Goal: Transaction & Acquisition: Purchase product/service

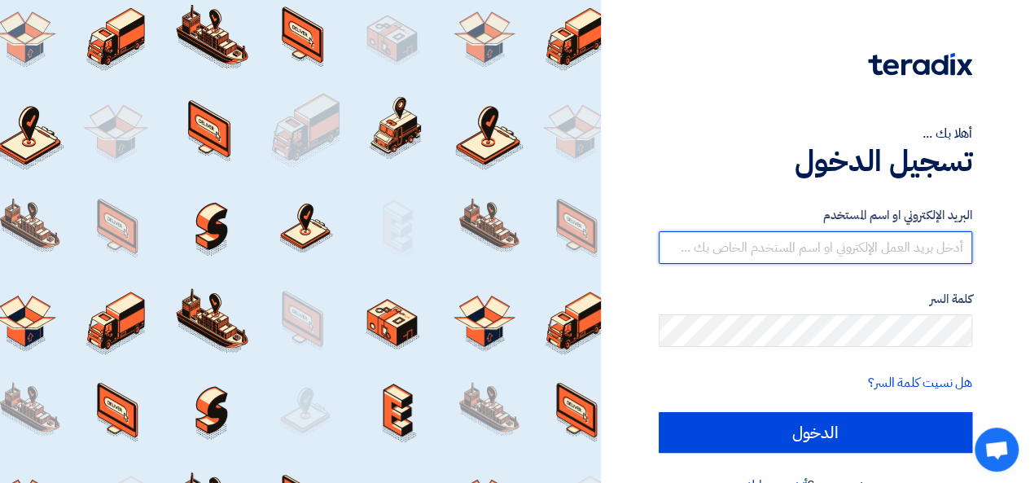
type input "[EMAIL_ADDRESS][DOMAIN_NAME]"
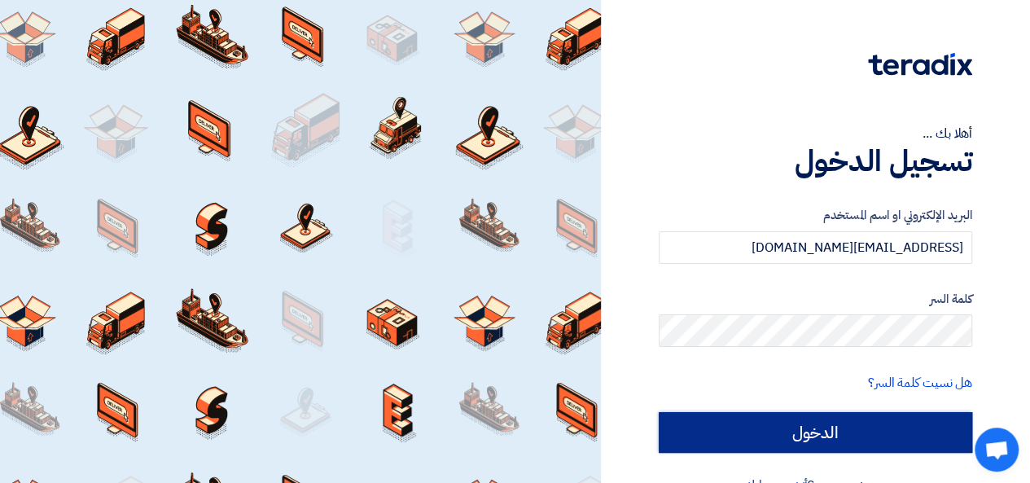
click at [822, 432] on input "الدخول" at bounding box center [815, 432] width 313 height 41
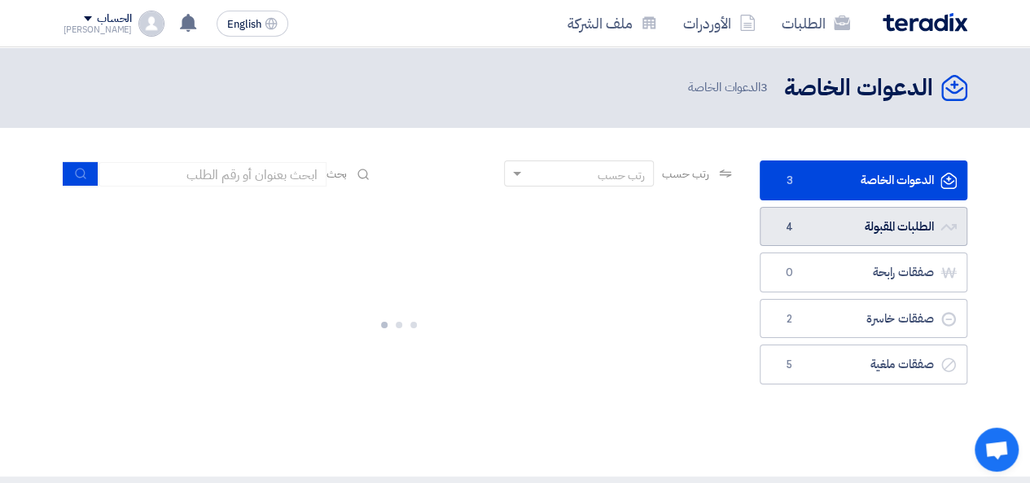
click at [869, 229] on link "الطلبات المقبولة الطلبات المقبولة 4" at bounding box center [863, 227] width 208 height 40
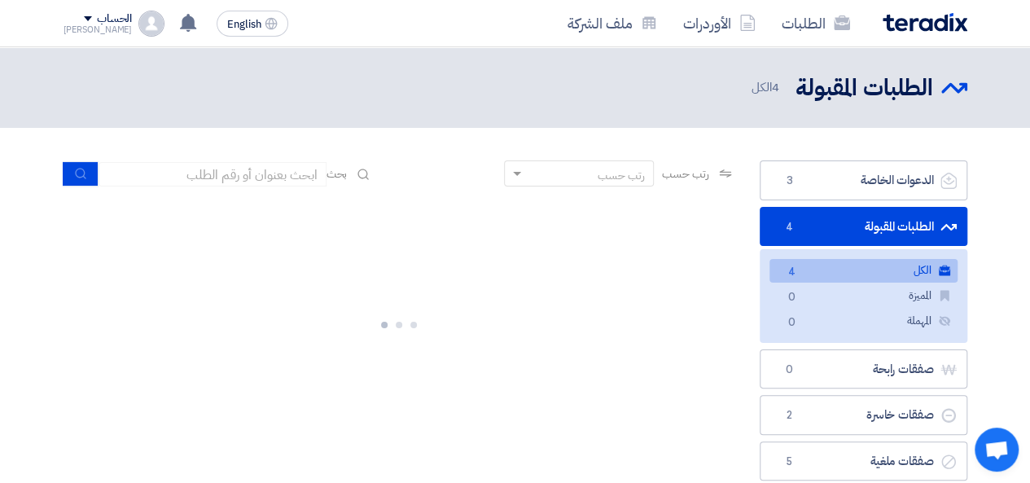
click at [869, 229] on link "الطلبات المقبولة الطلبات المقبولة 4" at bounding box center [863, 227] width 208 height 40
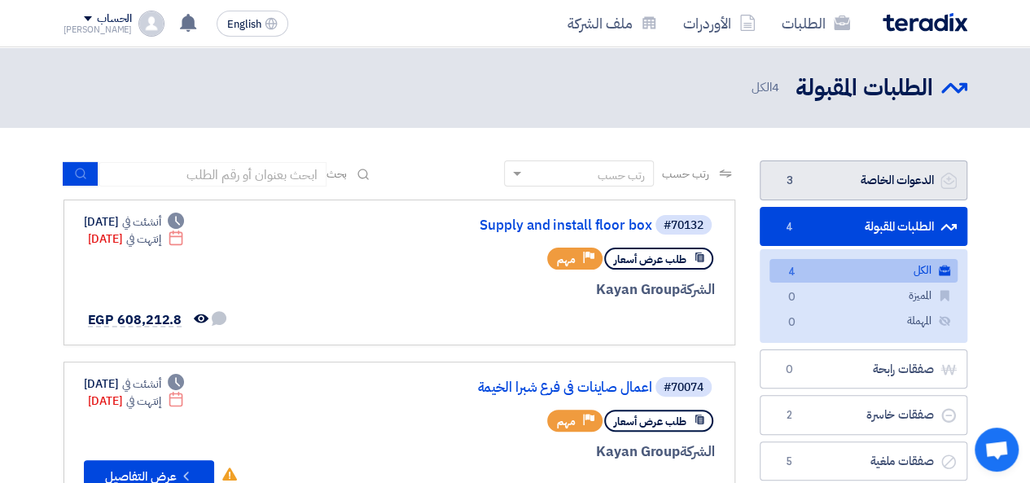
click at [887, 177] on link "الدعوات الخاصة الدعوات الخاصة 3" at bounding box center [863, 180] width 208 height 40
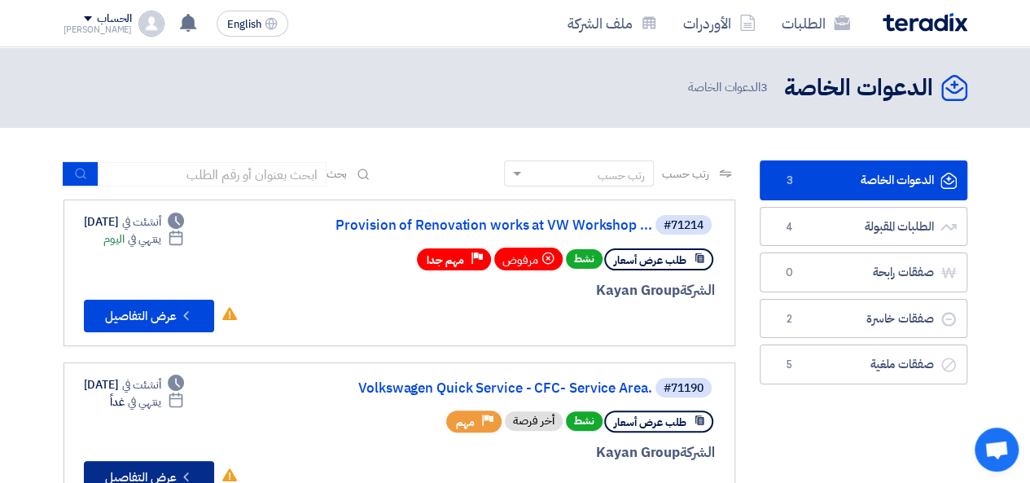
click at [169, 471] on button "Check details عرض التفاصيل" at bounding box center [149, 477] width 130 height 33
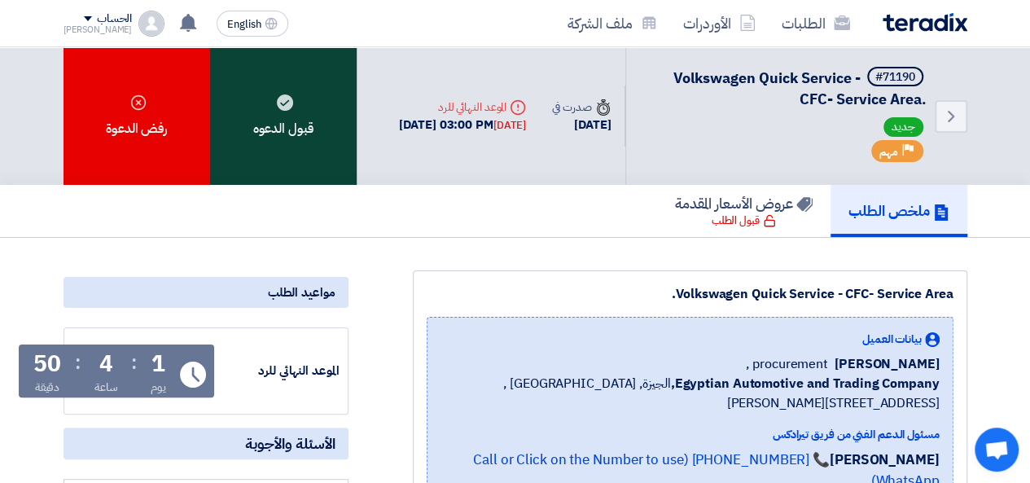
click at [335, 126] on div "قبول الدعوه" at bounding box center [283, 116] width 147 height 138
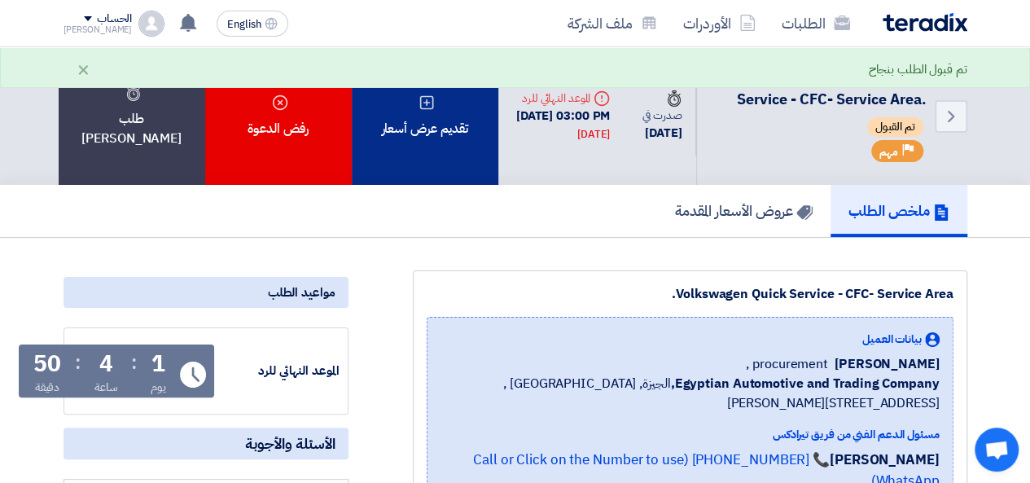
click at [398, 142] on div "تقديم عرض أسعار" at bounding box center [425, 116] width 147 height 138
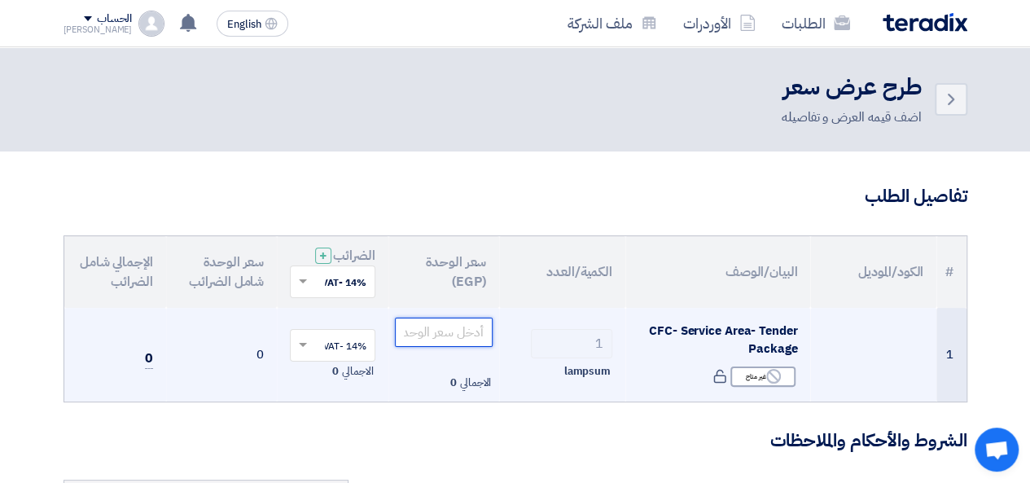
click at [432, 331] on input "number" at bounding box center [444, 331] width 98 height 29
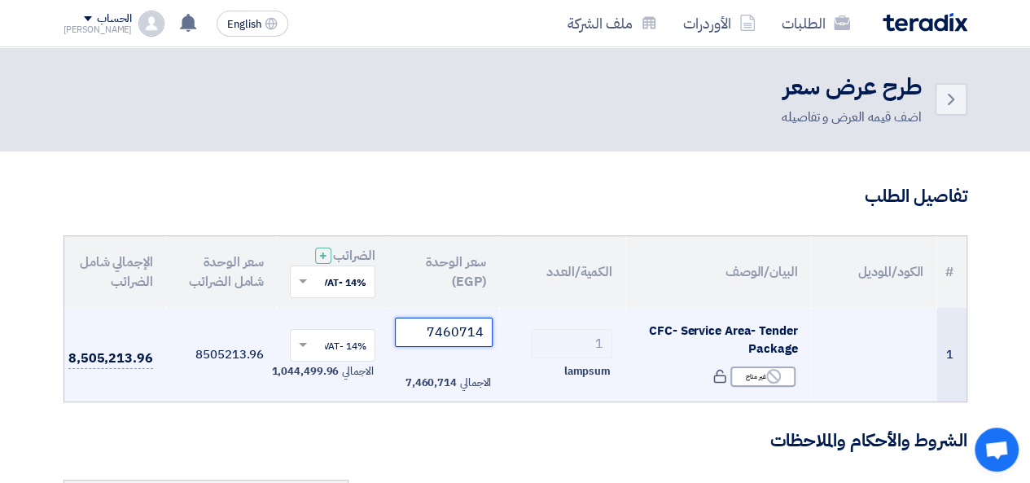
type input "7460713"
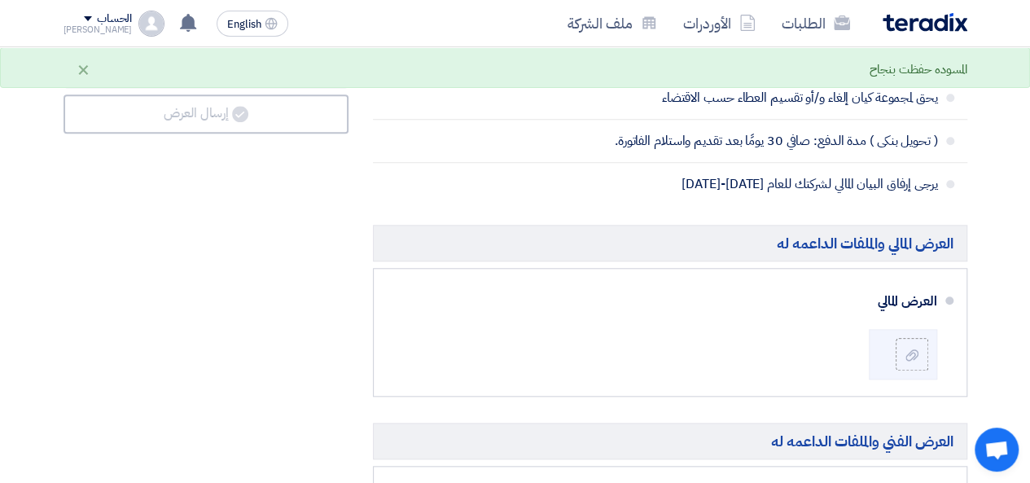
scroll to position [679, 0]
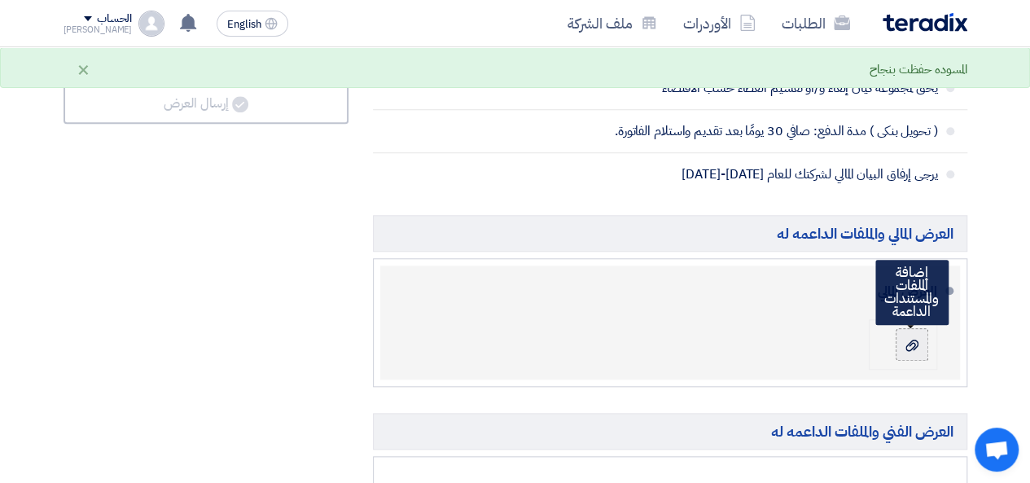
click at [917, 341] on use at bounding box center [911, 344] width 13 height 11
click at [0, 0] on input "file" at bounding box center [0, 0] width 0 height 0
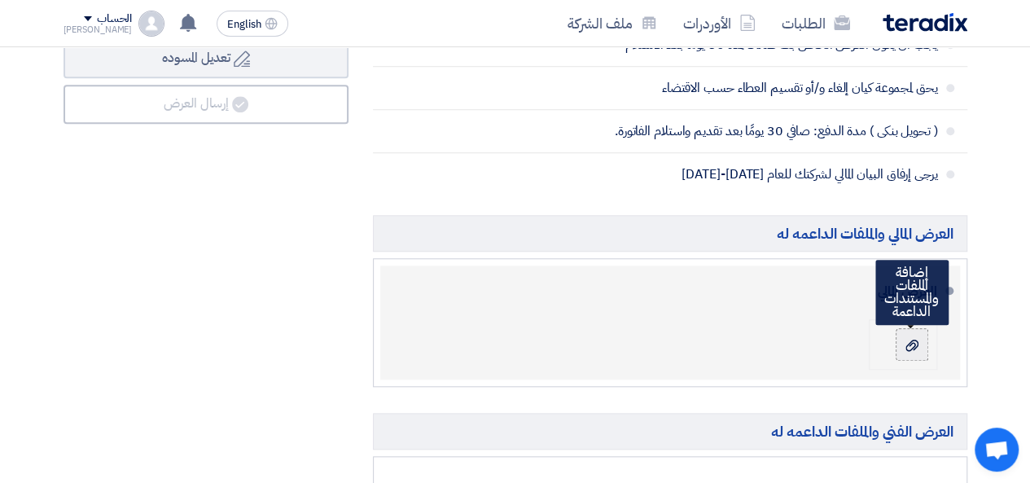
click at [905, 350] on label at bounding box center [911, 344] width 33 height 33
click at [0, 0] on input "file" at bounding box center [0, 0] width 0 height 0
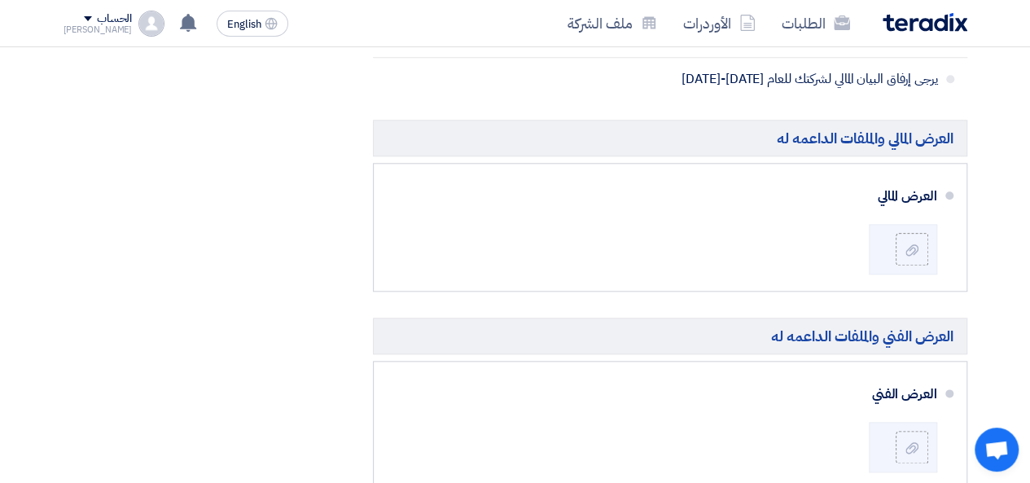
scroll to position [794, 0]
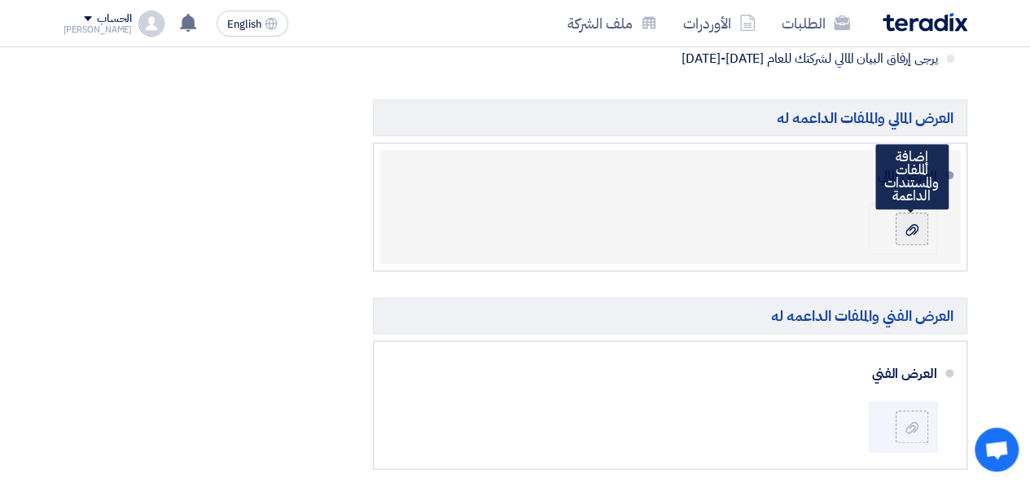
click at [916, 225] on icon at bounding box center [911, 229] width 13 height 13
click at [0, 0] on input "file" at bounding box center [0, 0] width 0 height 0
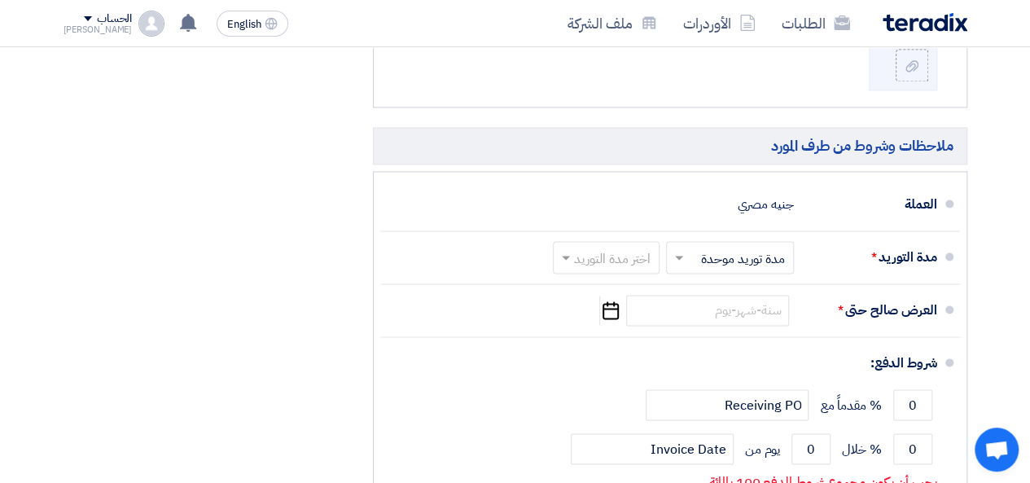
scroll to position [1153, 0]
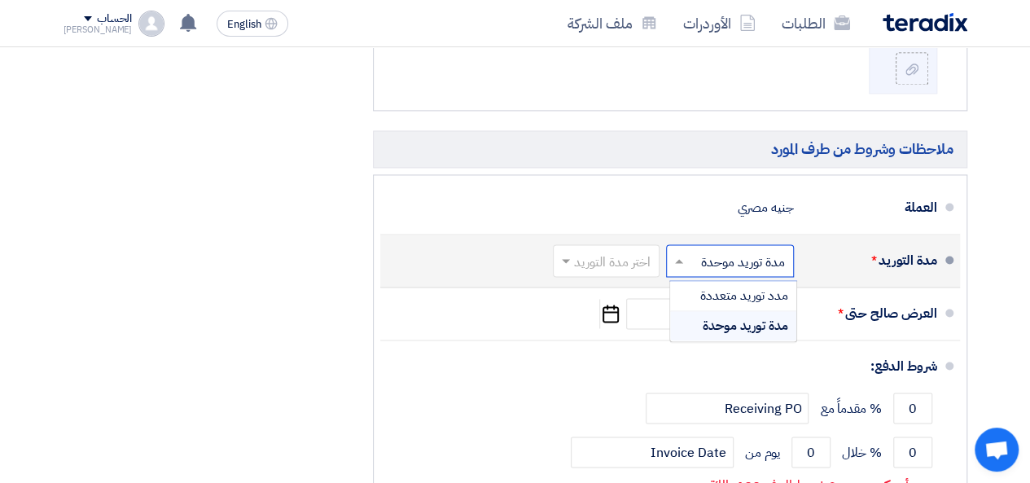
click at [677, 252] on span at bounding box center [677, 260] width 20 height 16
click at [720, 316] on span "مدة توريد موحدة" at bounding box center [744, 326] width 85 height 20
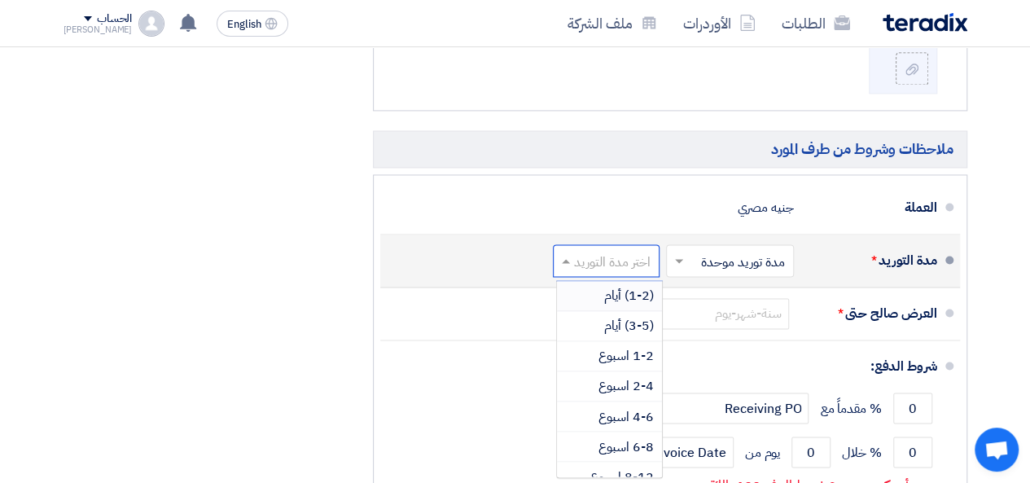
click at [567, 252] on span at bounding box center [564, 260] width 20 height 16
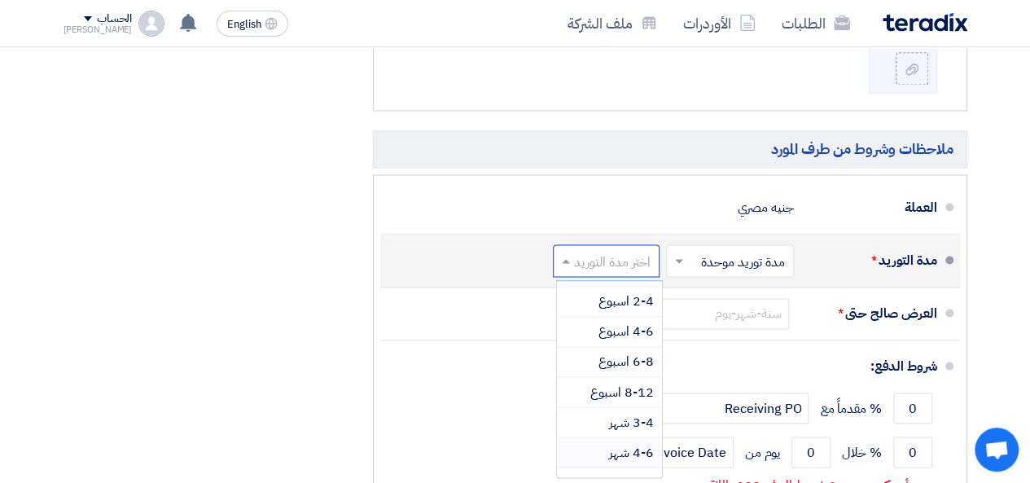
scroll to position [114, 0]
click at [650, 383] on span "3-4 شهر" at bounding box center [631, 393] width 45 height 20
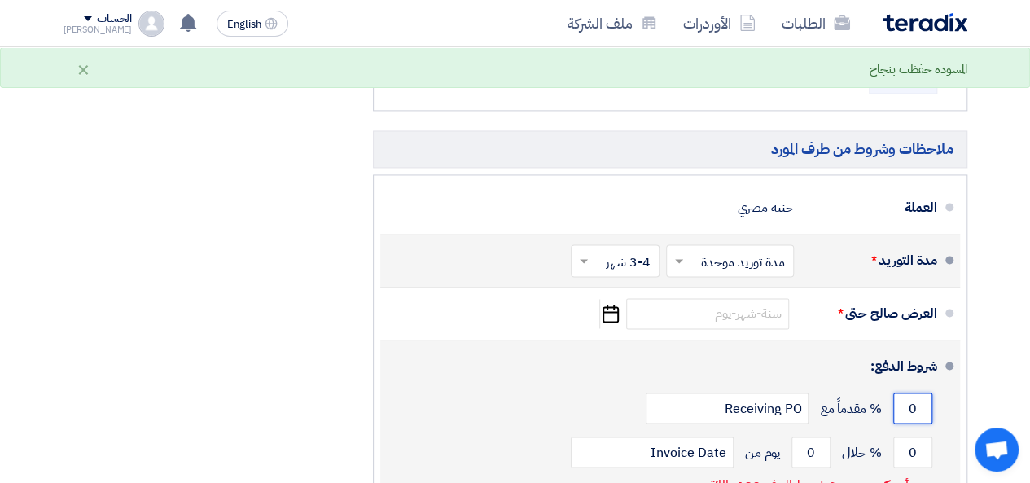
click at [913, 411] on input "0" at bounding box center [912, 407] width 39 height 31
drag, startPoint x: 904, startPoint y: 396, endPoint x: 931, endPoint y: 393, distance: 27.1
click at [931, 393] on div "0 % مقدماً مع Receiving PO" at bounding box center [665, 408] width 544 height 44
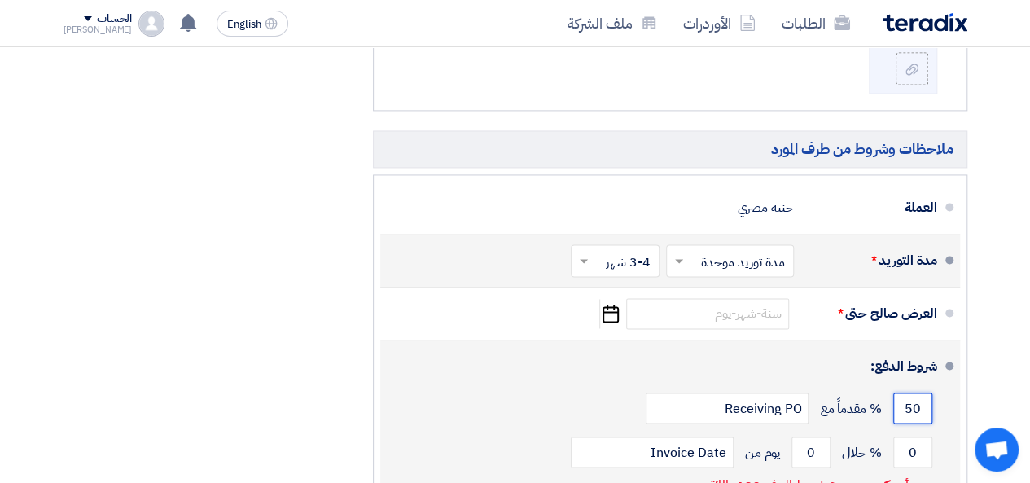
type input "5"
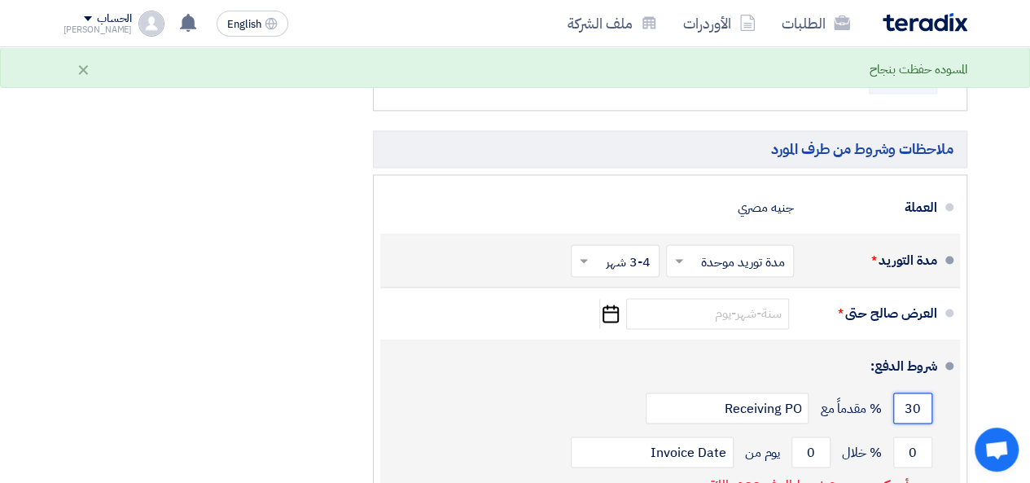
type input "30"
click at [716, 402] on input "Receiving PO" at bounding box center [727, 407] width 163 height 31
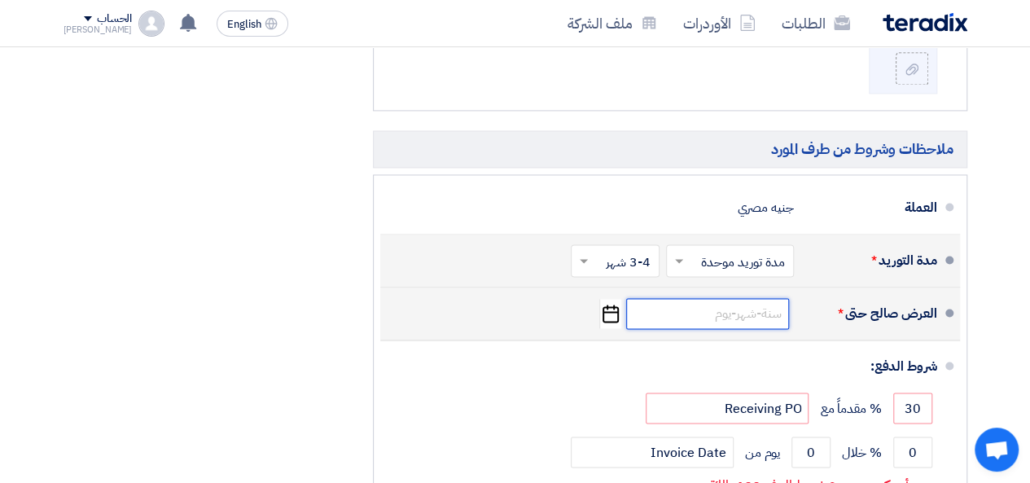
click at [751, 310] on input at bounding box center [707, 313] width 163 height 31
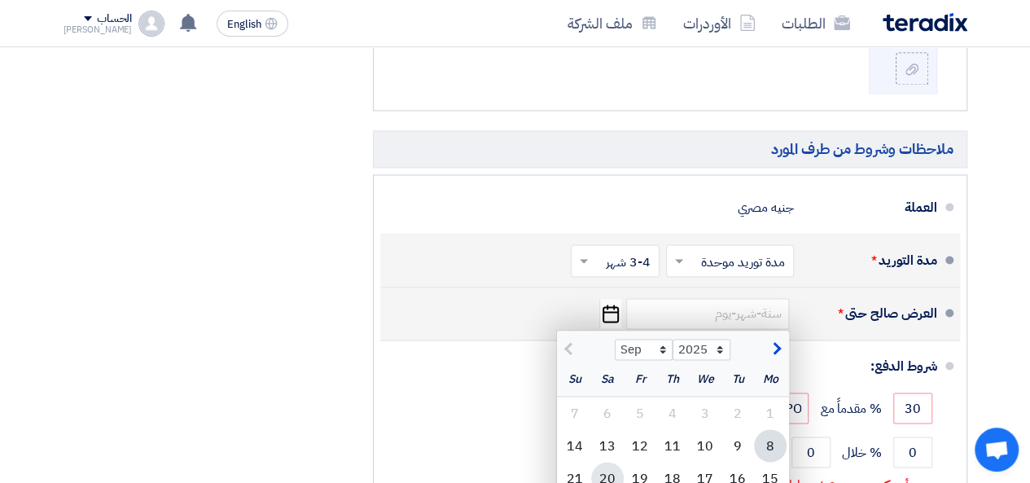
click at [606, 466] on div "20" at bounding box center [607, 478] width 33 height 33
type input "[DATE]"
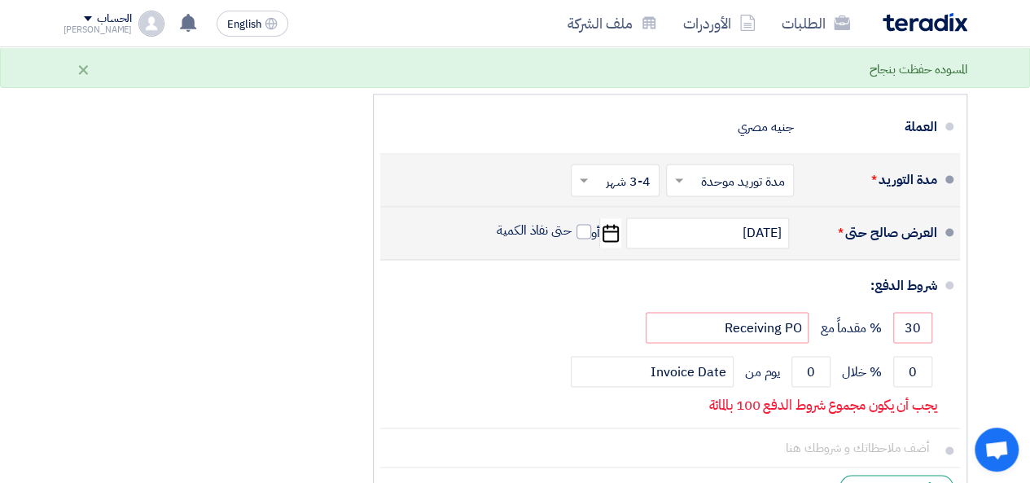
scroll to position [1250, 0]
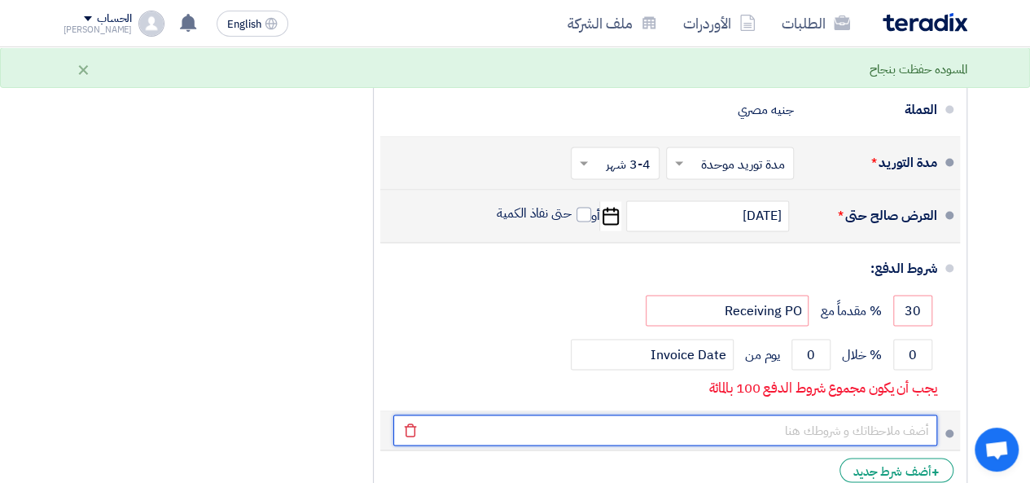
click at [861, 419] on input "text" at bounding box center [665, 429] width 544 height 31
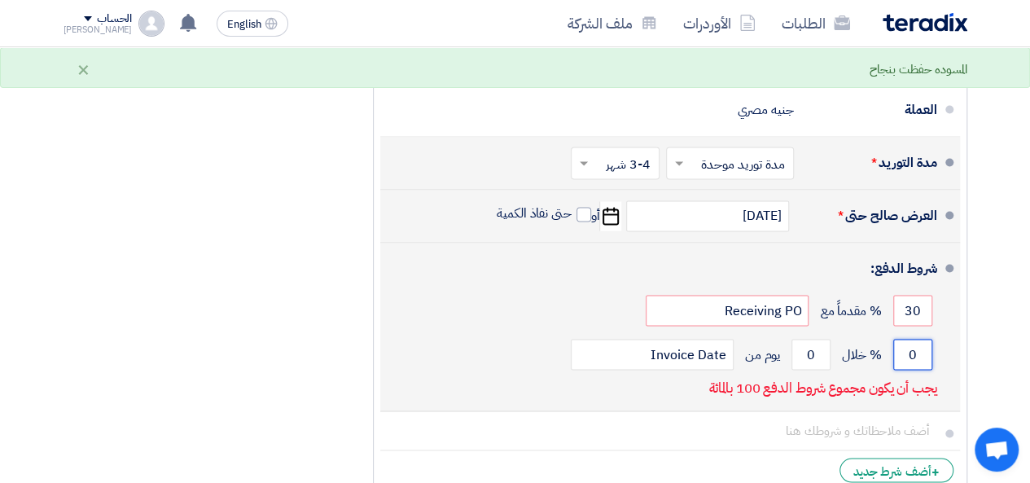
click at [910, 347] on input "0" at bounding box center [912, 354] width 39 height 31
drag, startPoint x: 910, startPoint y: 347, endPoint x: 926, endPoint y: 344, distance: 16.5
click at [926, 344] on input "0" at bounding box center [912, 354] width 39 height 31
type input "70"
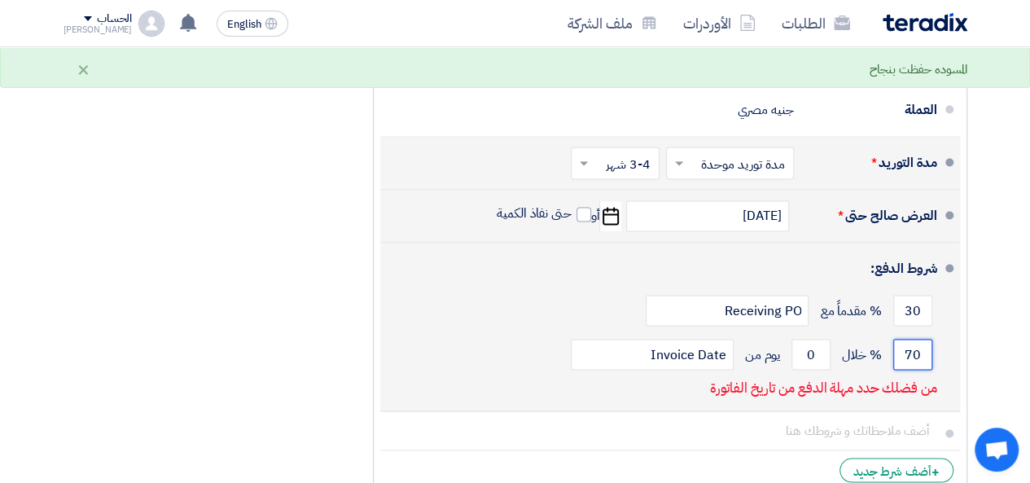
click at [809, 344] on input "0" at bounding box center [810, 354] width 39 height 31
drag, startPoint x: 809, startPoint y: 344, endPoint x: 831, endPoint y: 338, distance: 22.7
click at [831, 338] on div "70 % خلال 0 يوم من Invoice Date" at bounding box center [665, 354] width 544 height 44
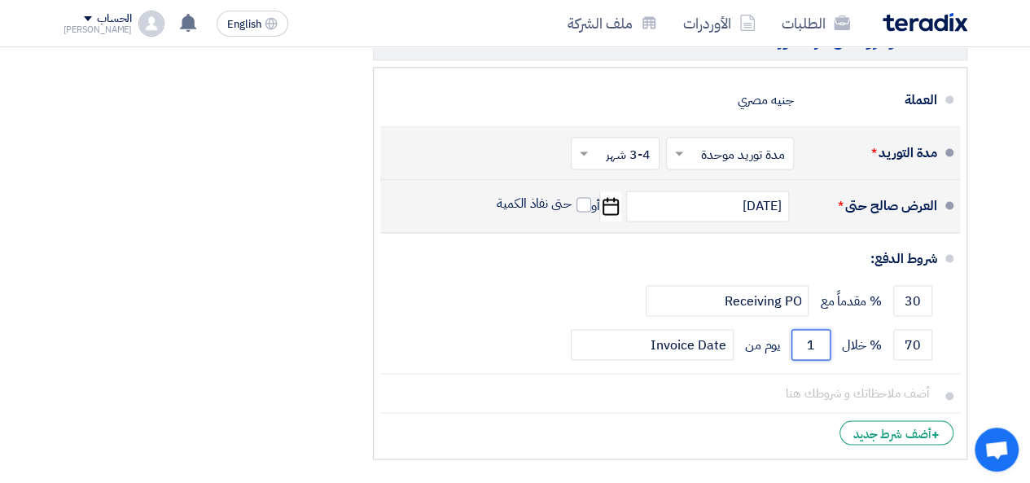
scroll to position [1267, 0]
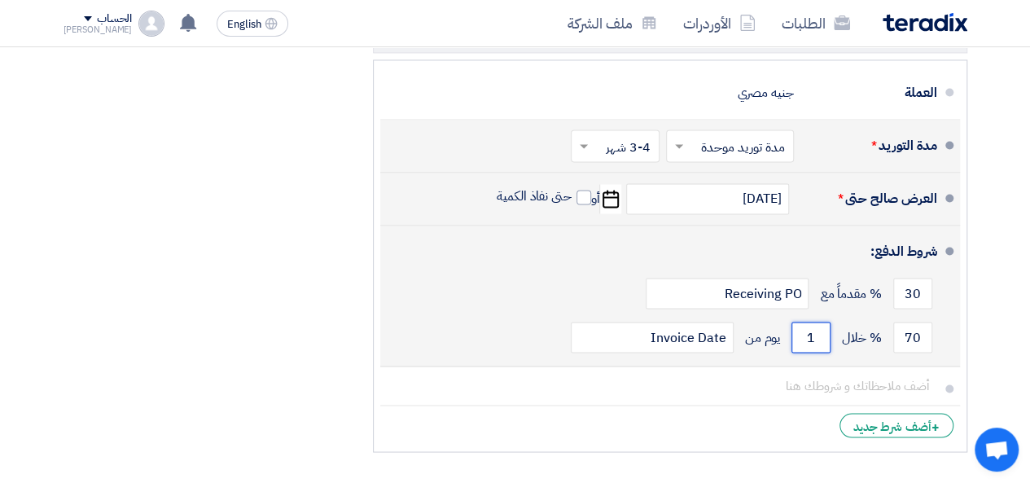
drag, startPoint x: 804, startPoint y: 327, endPoint x: 829, endPoint y: 327, distance: 24.4
click at [829, 327] on input "1" at bounding box center [810, 337] width 39 height 31
type input "4"
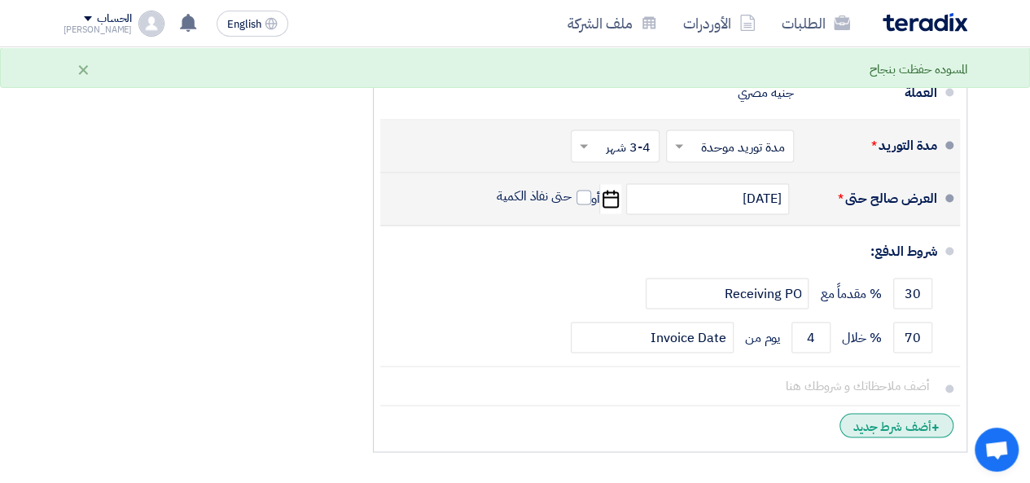
click at [882, 414] on div "+ أضف شرط جديد" at bounding box center [896, 425] width 114 height 24
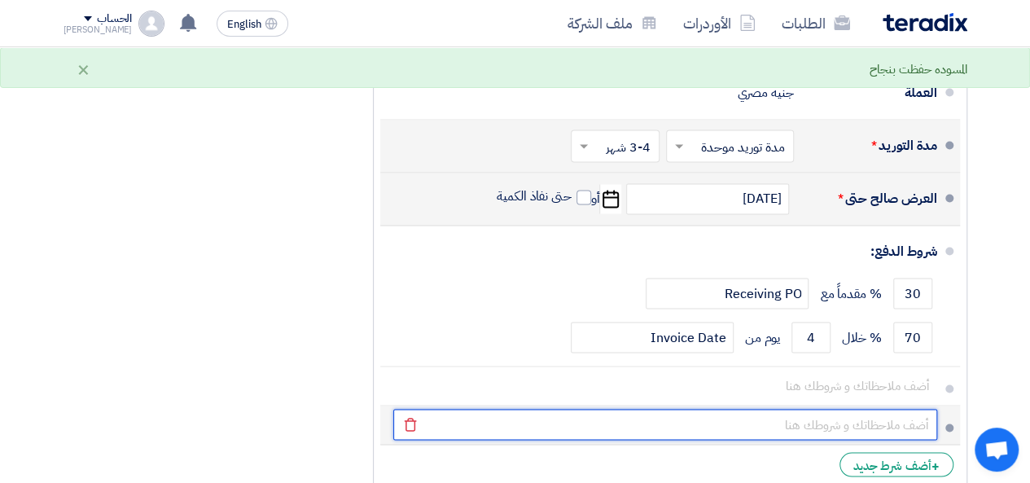
click at [793, 410] on input "text" at bounding box center [665, 424] width 544 height 31
type input "يتم عمل مستخلصات / 15 يوم"
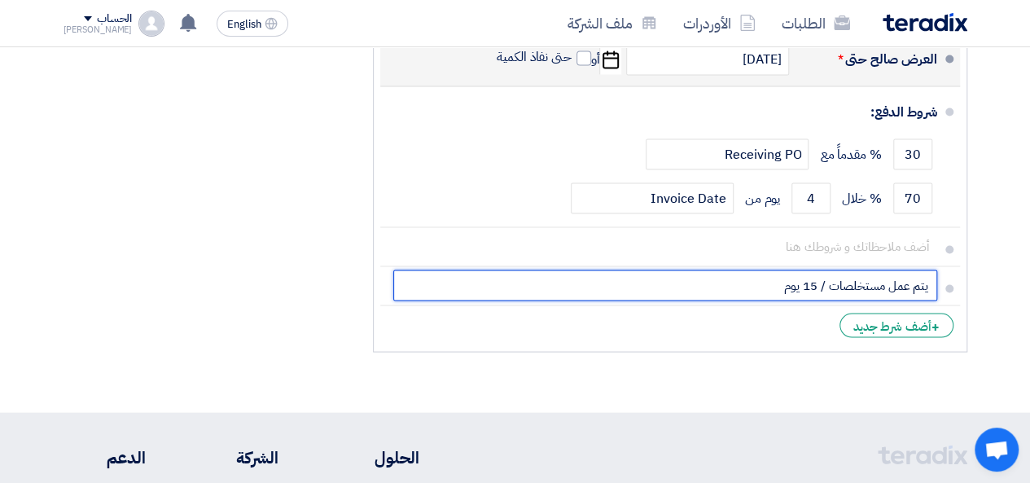
scroll to position [1425, 0]
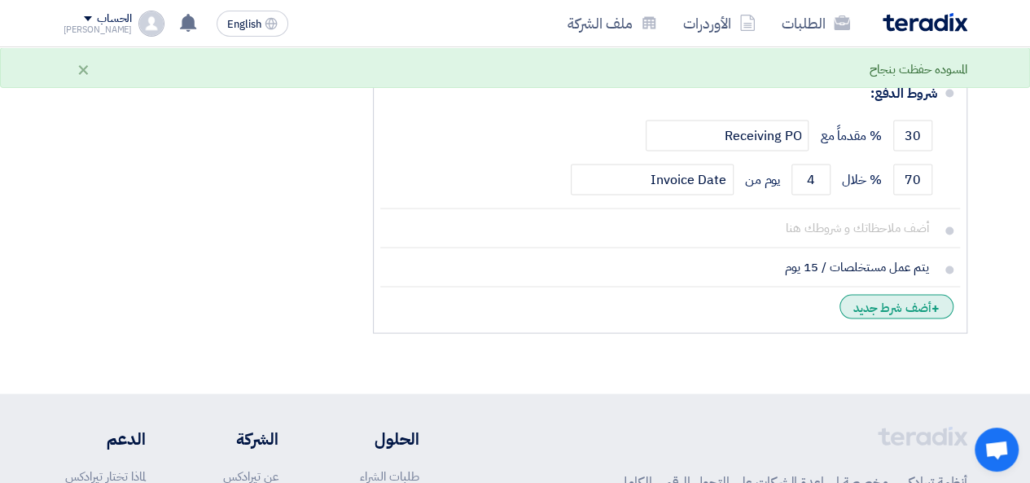
click at [921, 303] on div "+ أضف شرط جديد" at bounding box center [896, 306] width 114 height 24
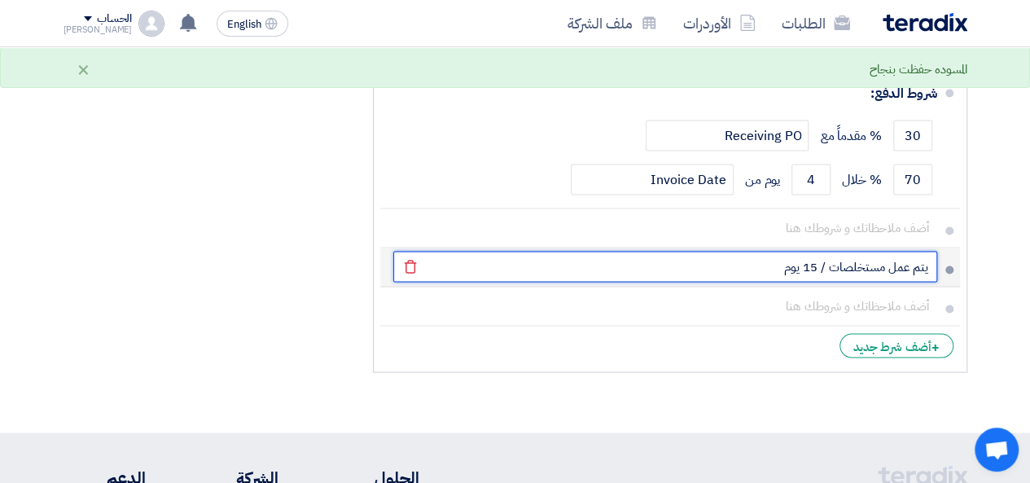
click at [933, 258] on input "يتم عمل مستخلصات / 15 يوم" at bounding box center [665, 266] width 544 height 31
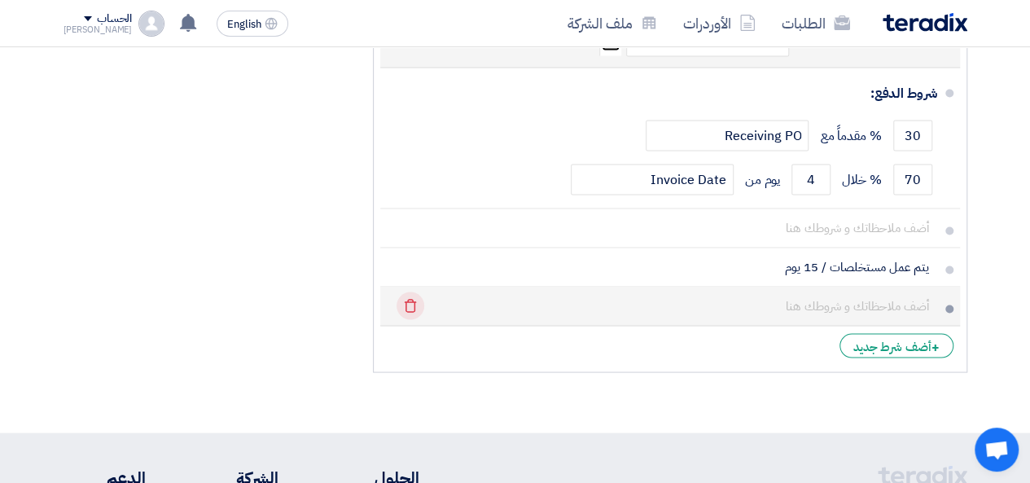
click at [407, 303] on use at bounding box center [410, 306] width 12 height 14
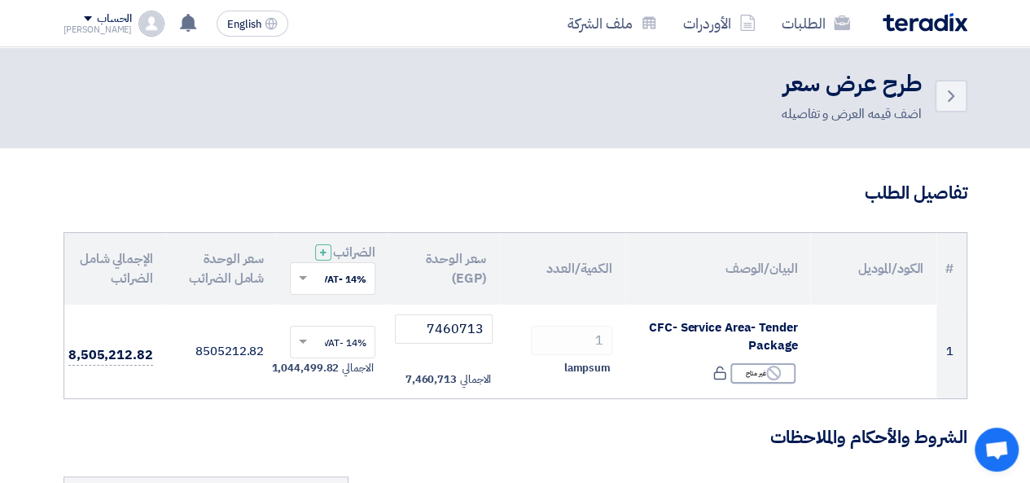
scroll to position [0, 0]
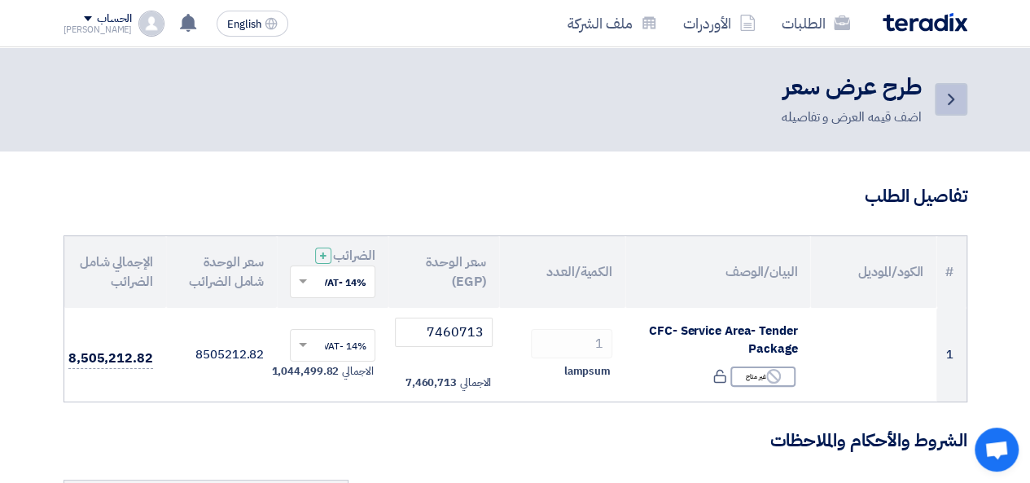
click at [952, 95] on icon "Back" at bounding box center [951, 100] width 20 height 20
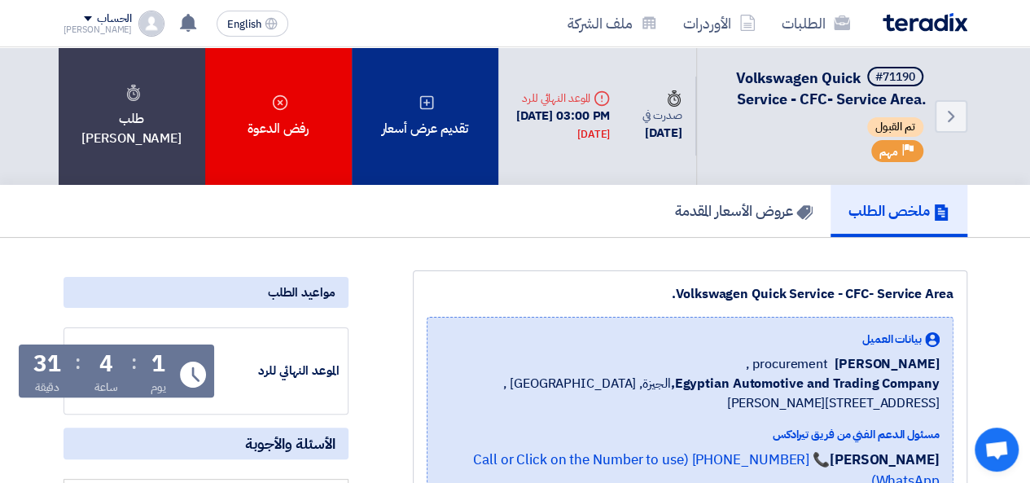
click at [422, 123] on div "تقديم عرض أسعار" at bounding box center [425, 116] width 147 height 138
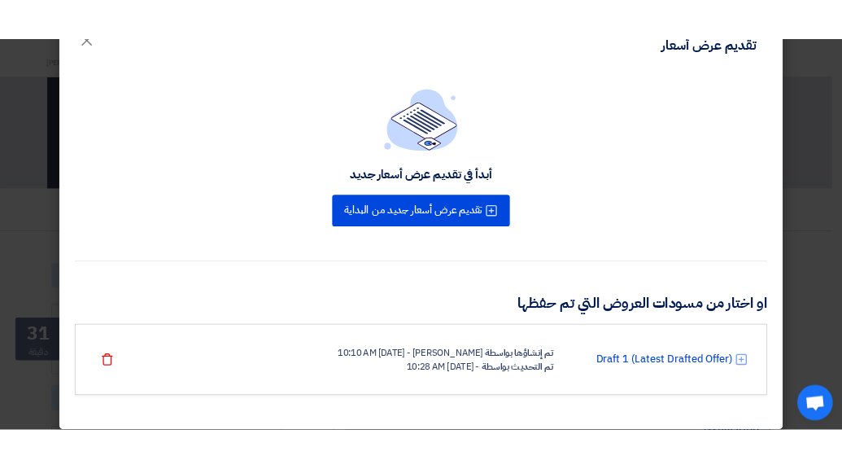
scroll to position [57, 0]
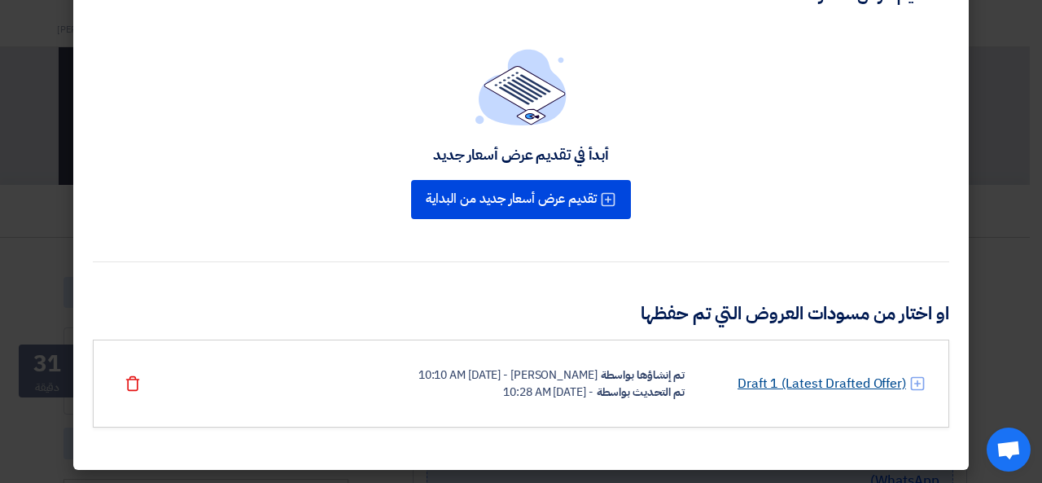
click at [862, 381] on link "Draft 1 (Latest Drafted Offer)" at bounding box center [821, 384] width 168 height 20
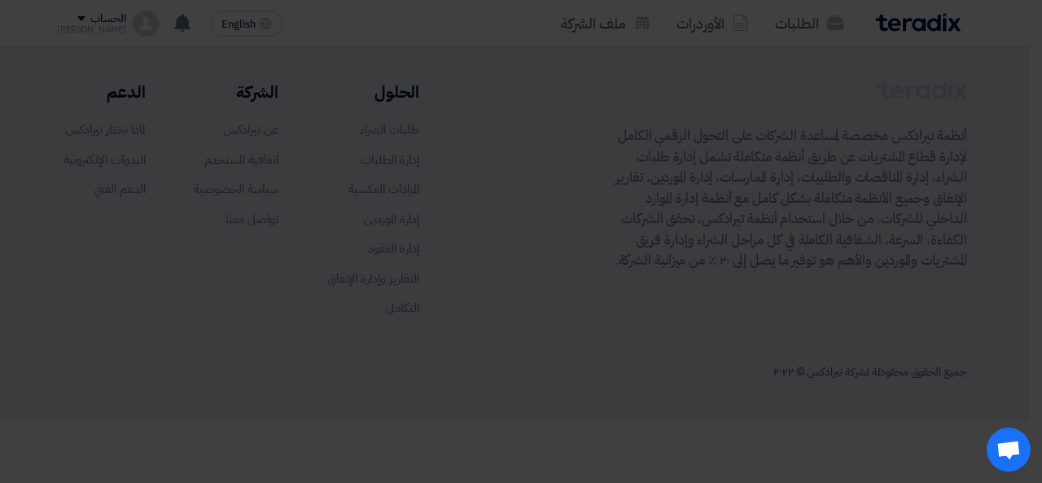
click at [862, 381] on div "Draft 1 (Latest Drafted Offer) تم إنشاؤها بواسطة [PERSON_NAME] - [DATE] 10:10 A…" at bounding box center [521, 343] width 856 height 88
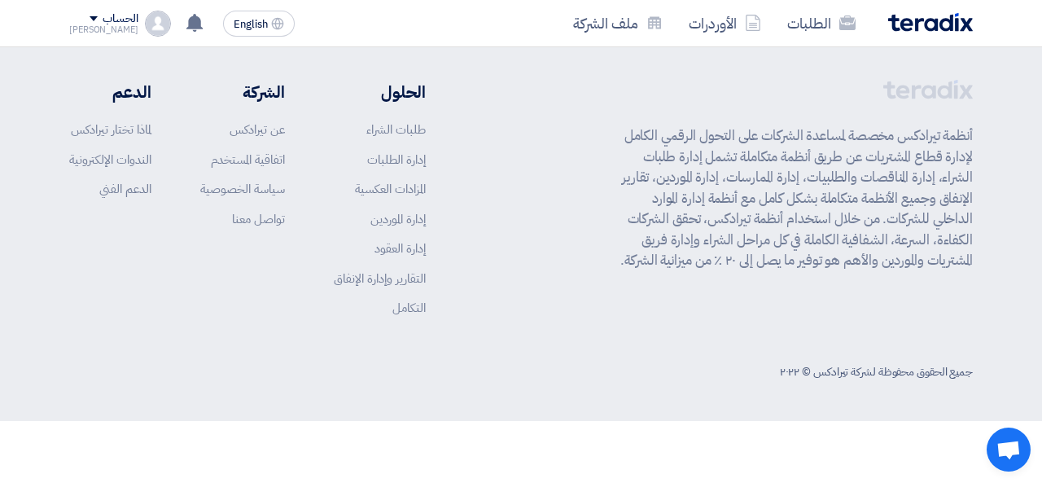
click at [305, 258] on div "الحلول طلبات الشراء إدارة الطلبات المزادات العكسية إدارة الموردين إدارة العقود …" at bounding box center [247, 204] width 357 height 249
click at [0, 240] on footer "أنظمة تيرادكس مخصصة لمساعدة الشركات على التحول الرقمي الكامل لإدارة قطاع المشتر…" at bounding box center [521, 234] width 1042 height 374
click at [805, 30] on link "الطلبات" at bounding box center [821, 23] width 94 height 38
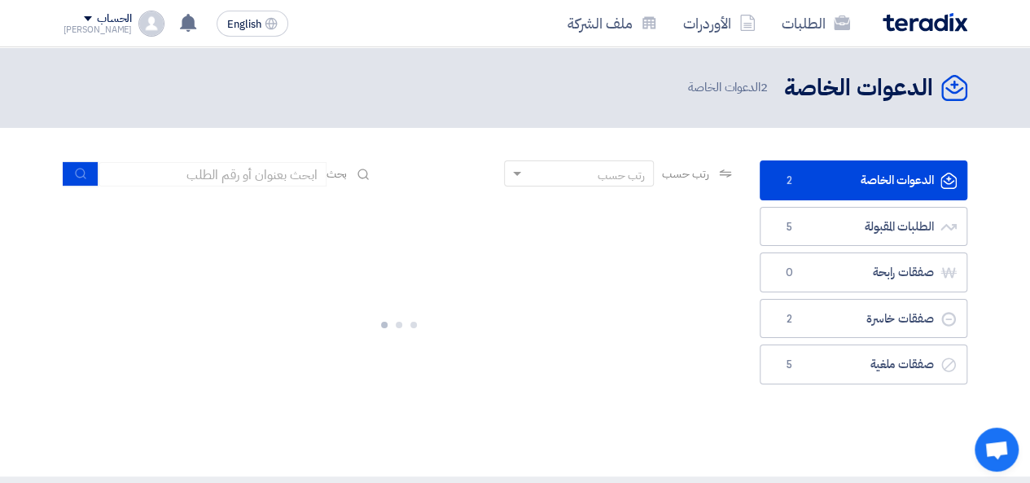
click at [878, 182] on link "الدعوات الخاصة الدعوات الخاصة 2" at bounding box center [863, 180] width 208 height 40
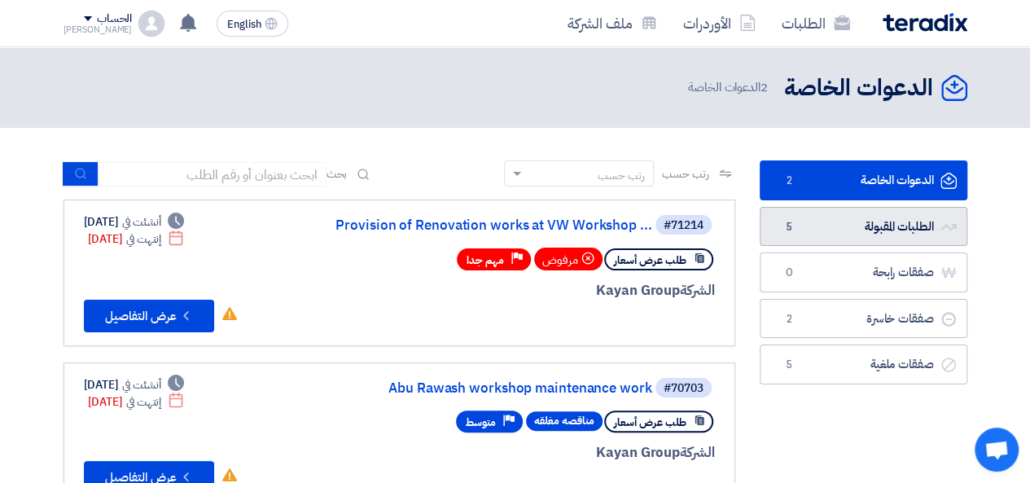
click at [853, 222] on link "الطلبات المقبولة الطلبات المقبولة 5" at bounding box center [863, 227] width 208 height 40
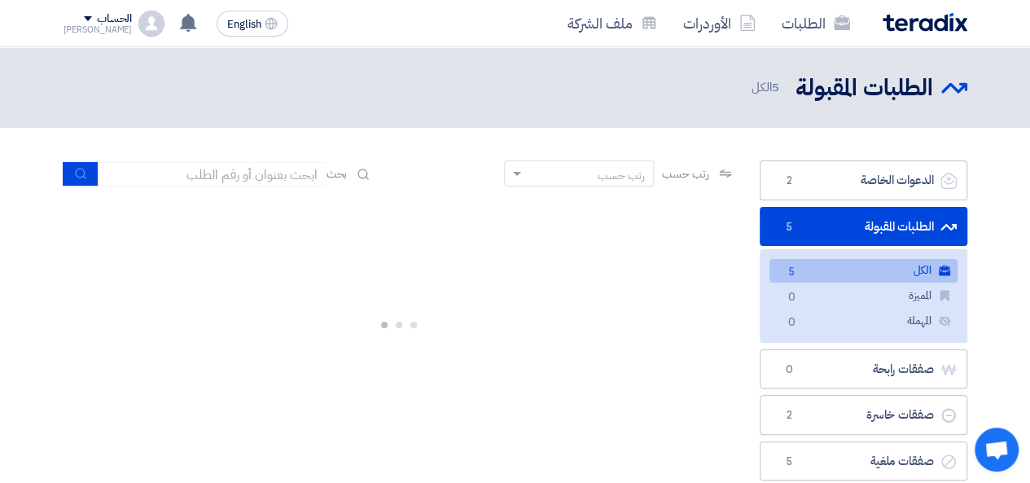
click at [853, 222] on link "الطلبات المقبولة الطلبات المقبولة 5" at bounding box center [863, 227] width 208 height 40
click at [811, 271] on link "الكل الكل 5" at bounding box center [863, 271] width 188 height 24
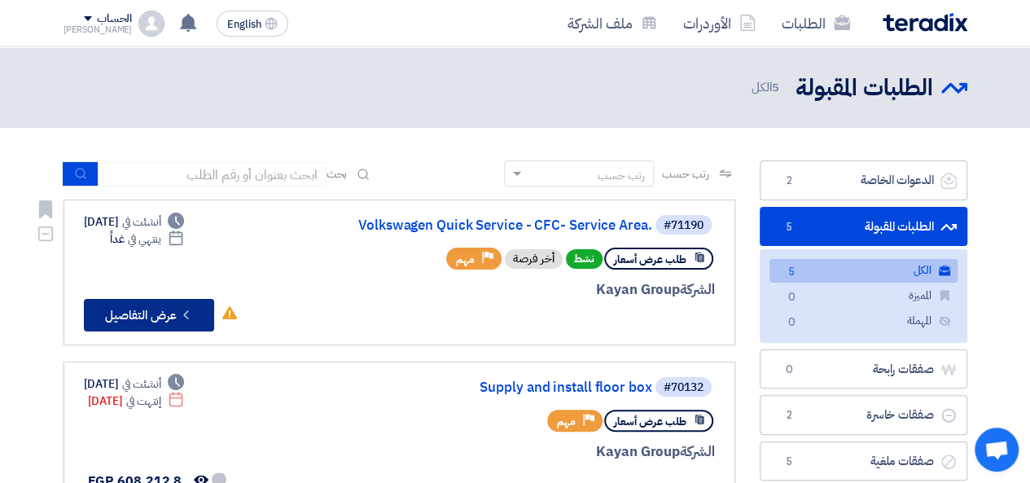
click at [145, 312] on button "Check details عرض التفاصيل" at bounding box center [149, 315] width 130 height 33
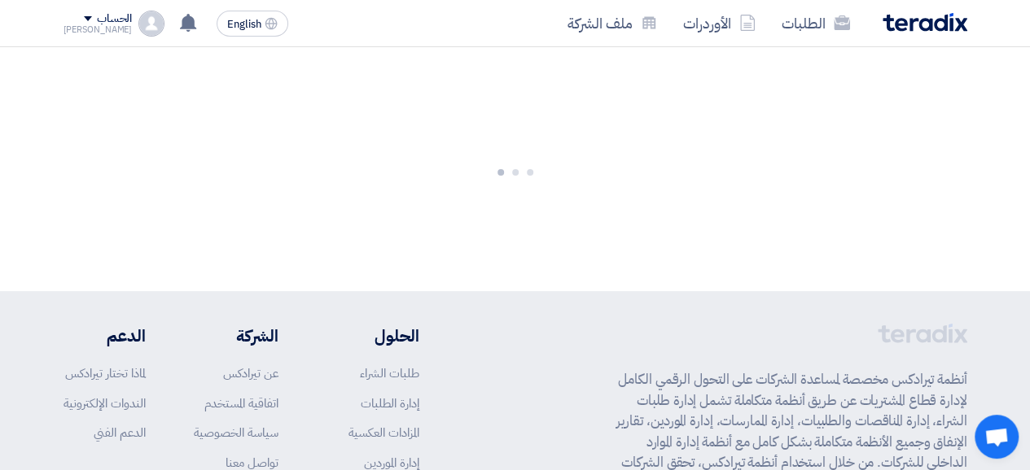
click at [145, 312] on footer "أنظمة تيرادكس مخصصة لمساعدة الشركات على التحول الرقمي الكامل لإدارة قطاع المشتر…" at bounding box center [515, 478] width 1030 height 374
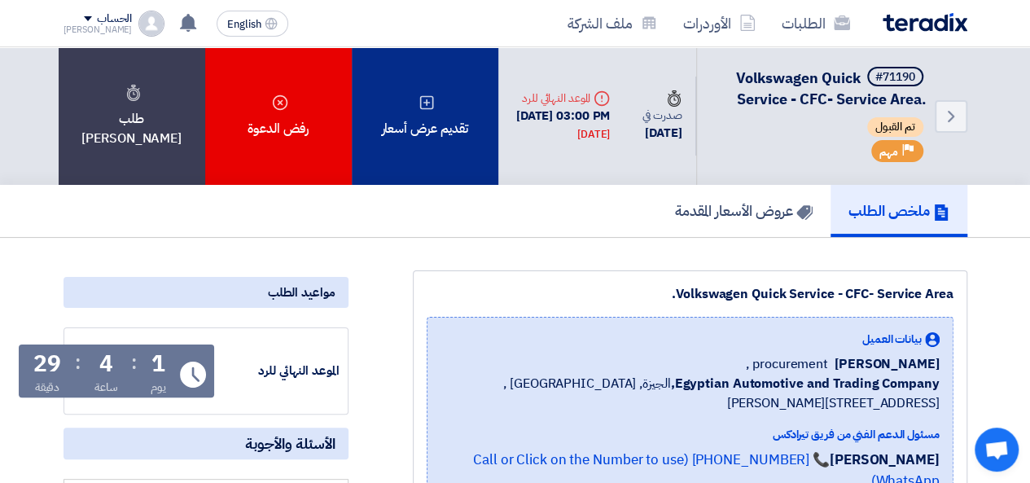
click at [443, 96] on div "تقديم عرض أسعار" at bounding box center [425, 116] width 147 height 138
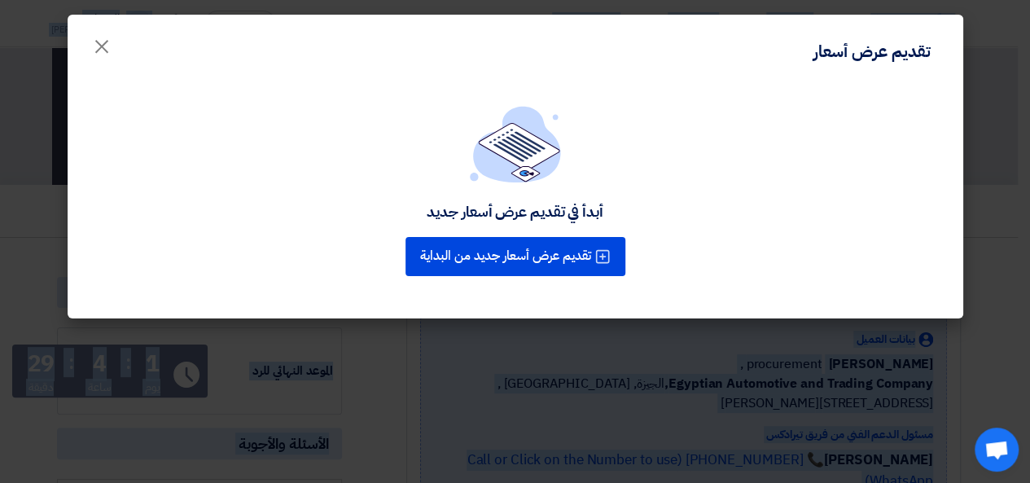
click at [443, 96] on div "أبدأ في تقديم عرض أسعار جديد تقديم عرض أسعار جديد من البداية" at bounding box center [515, 202] width 895 height 234
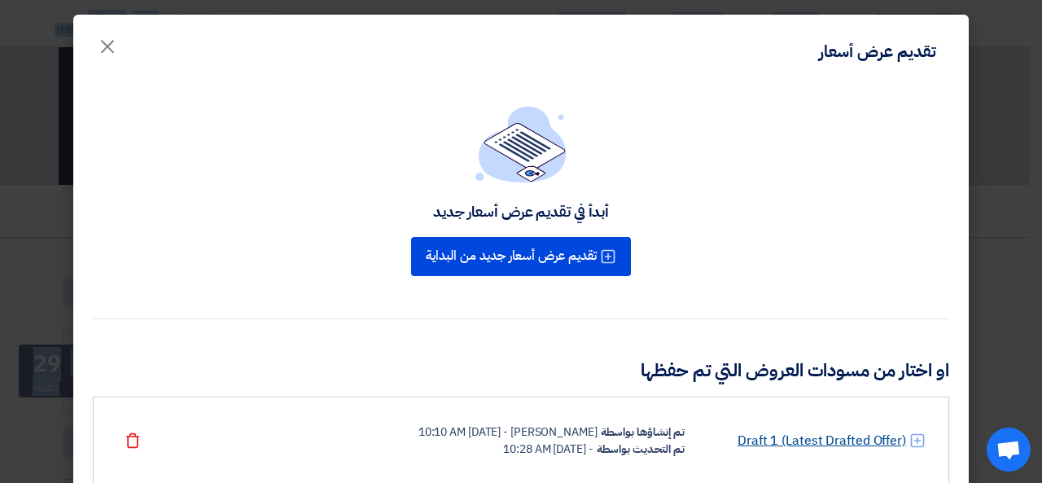
click at [853, 442] on link "Draft 1 (Latest Drafted Offer)" at bounding box center [821, 441] width 168 height 20
click at [853, 442] on div "Draft 1 (Latest Drafted Offer) تم إنشاؤها بواسطة [PERSON_NAME] - [DATE] 10:10 A…" at bounding box center [521, 440] width 856 height 88
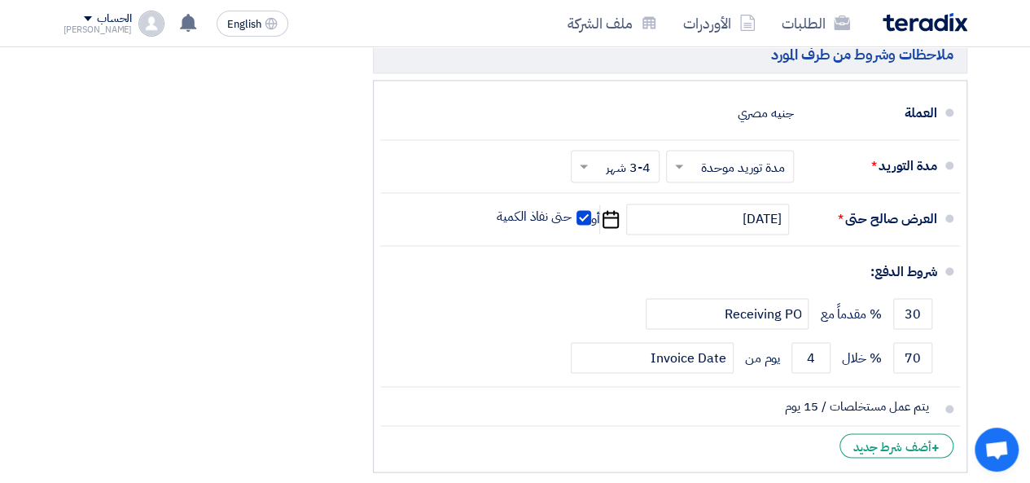
scroll to position [1180, 0]
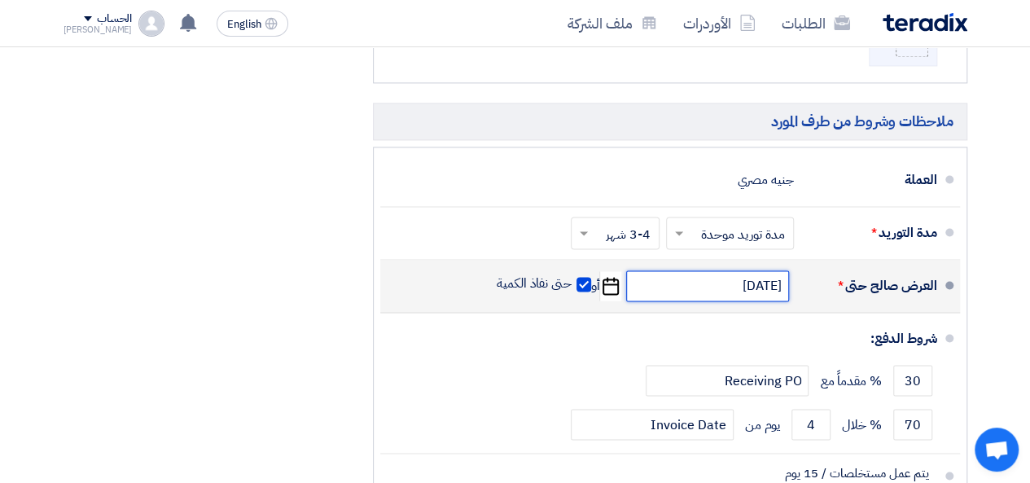
drag, startPoint x: 732, startPoint y: 277, endPoint x: 746, endPoint y: 276, distance: 13.9
click at [746, 276] on input "[DATE]" at bounding box center [707, 285] width 163 height 31
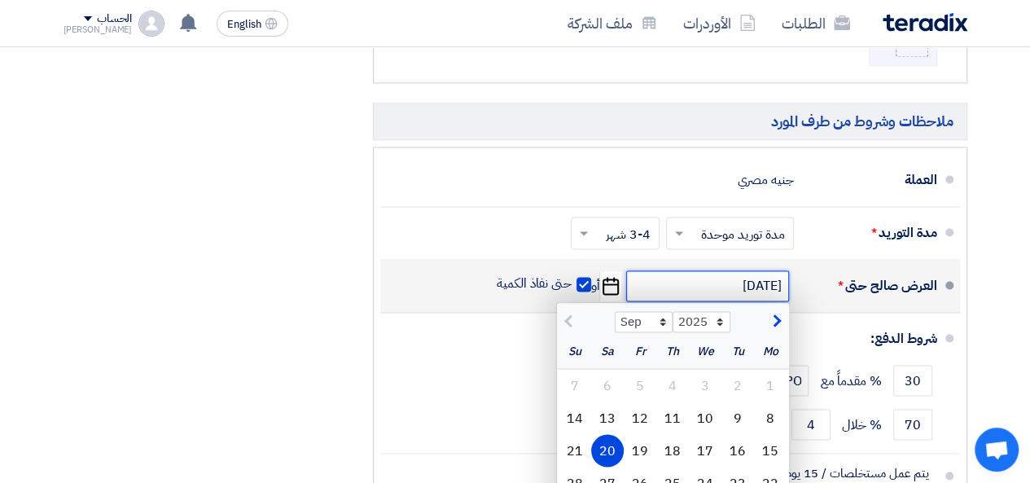
click at [729, 278] on input "[DATE]" at bounding box center [707, 285] width 163 height 31
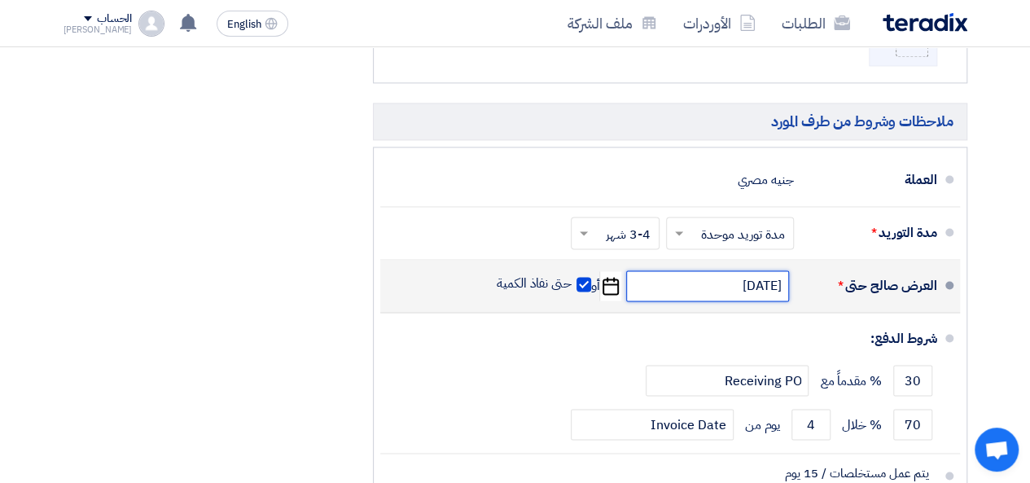
click at [729, 278] on input "[DATE]" at bounding box center [707, 285] width 163 height 31
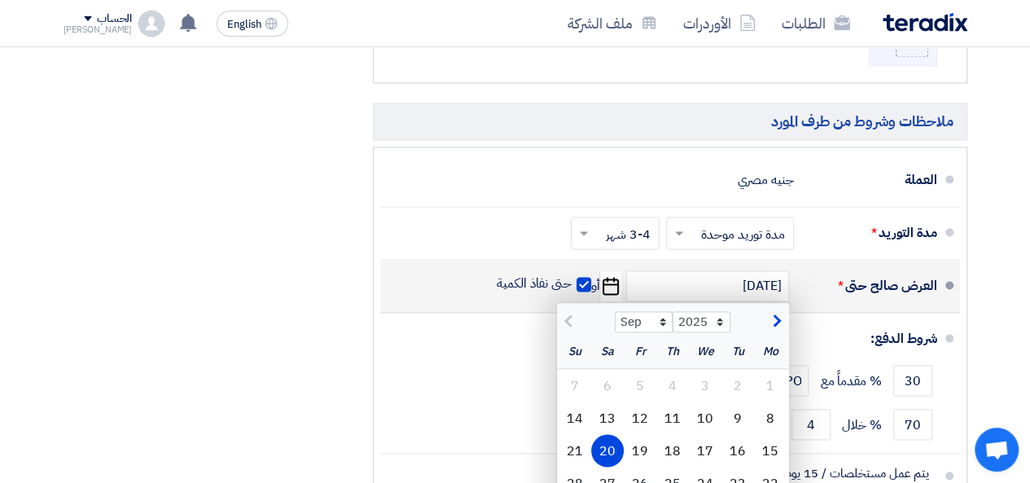
click at [775, 312] on span "button" at bounding box center [774, 321] width 9 height 18
select select "10"
click at [644, 409] on div "10" at bounding box center [640, 417] width 33 height 33
type input "[DATE]"
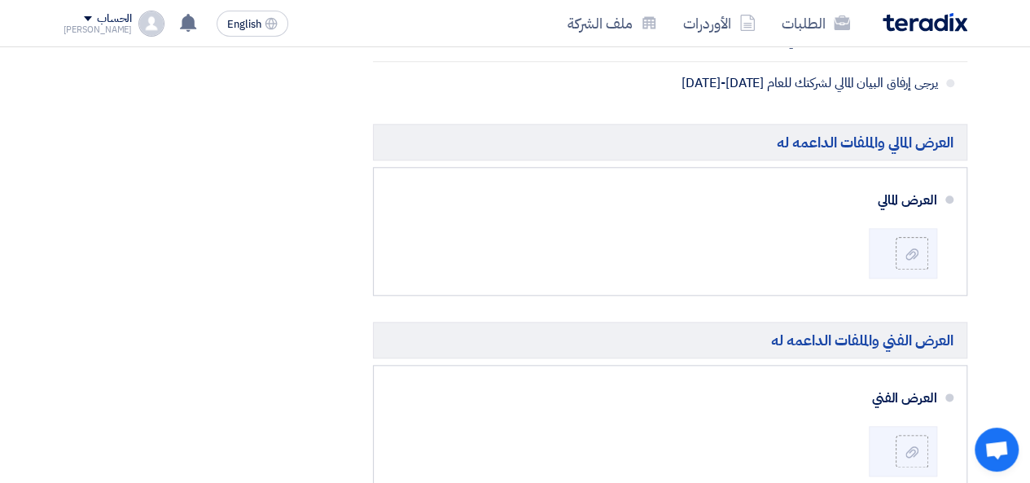
scroll to position [772, 0]
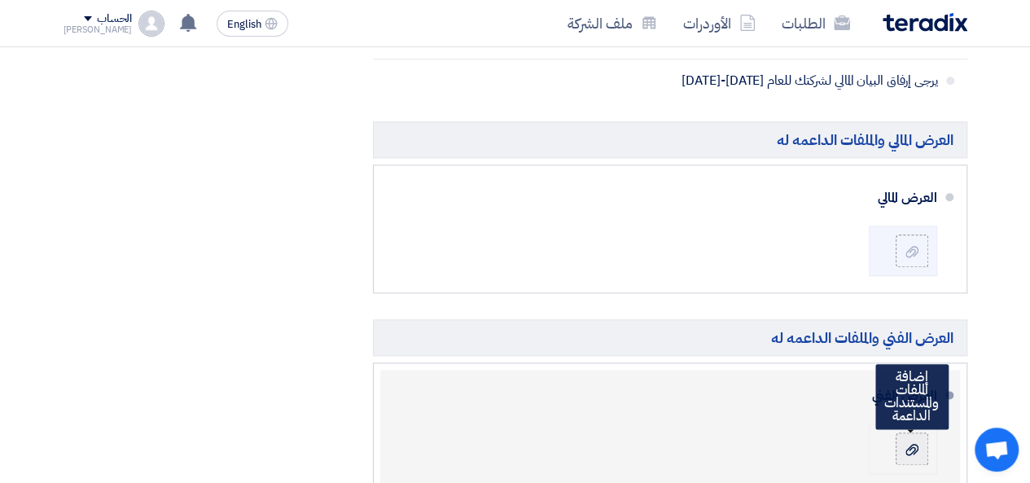
click at [921, 444] on label at bounding box center [911, 448] width 33 height 33
click at [0, 0] on input "file" at bounding box center [0, 0] width 0 height 0
click at [911, 444] on icon at bounding box center [911, 449] width 13 height 13
click at [0, 0] on input "file" at bounding box center [0, 0] width 0 height 0
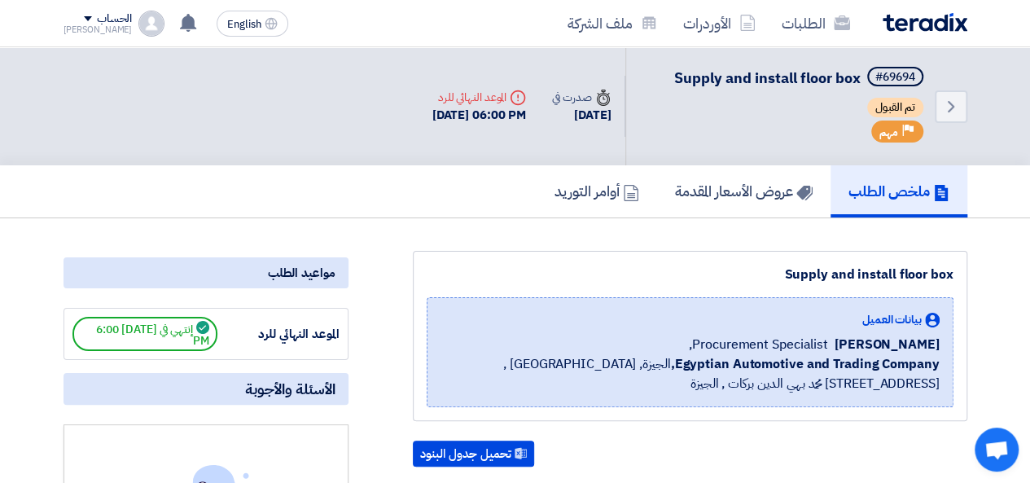
click at [97, 12] on div "الحساب" at bounding box center [114, 19] width 35 height 14
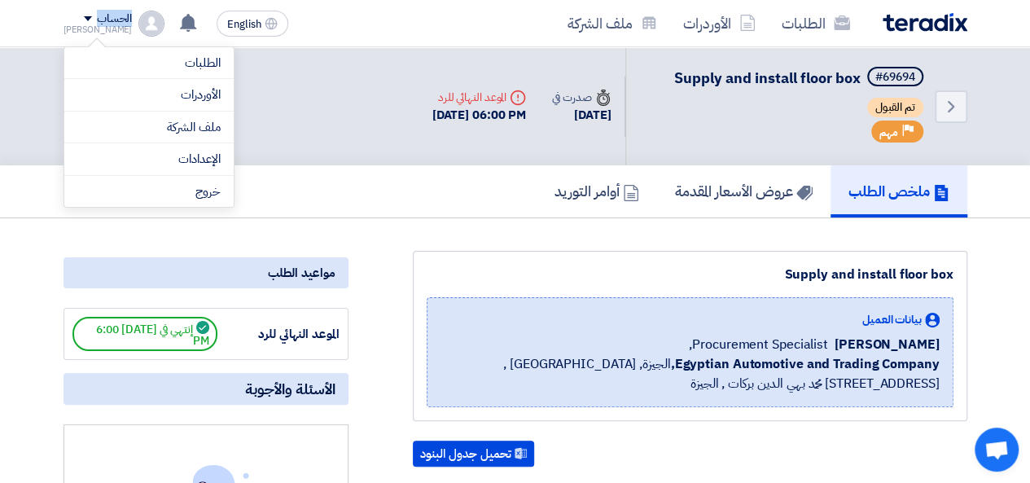
click at [97, 12] on div "الحساب" at bounding box center [114, 19] width 35 height 14
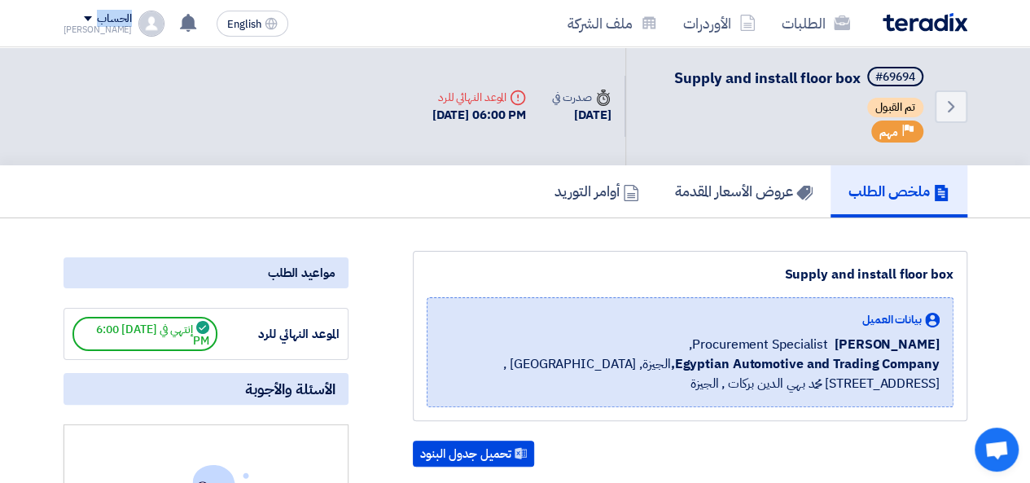
click at [97, 12] on div "الحساب" at bounding box center [114, 19] width 35 height 14
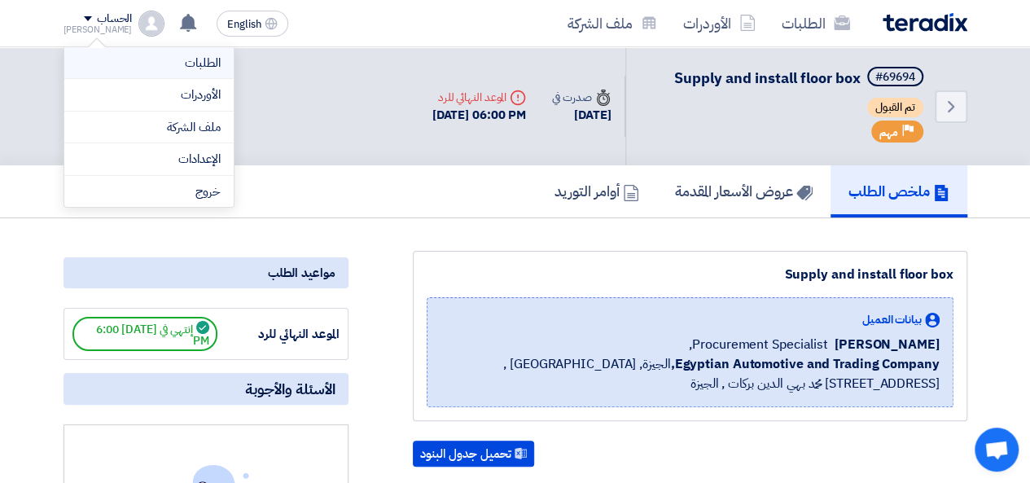
click at [210, 68] on link "الطلبات" at bounding box center [148, 63] width 143 height 19
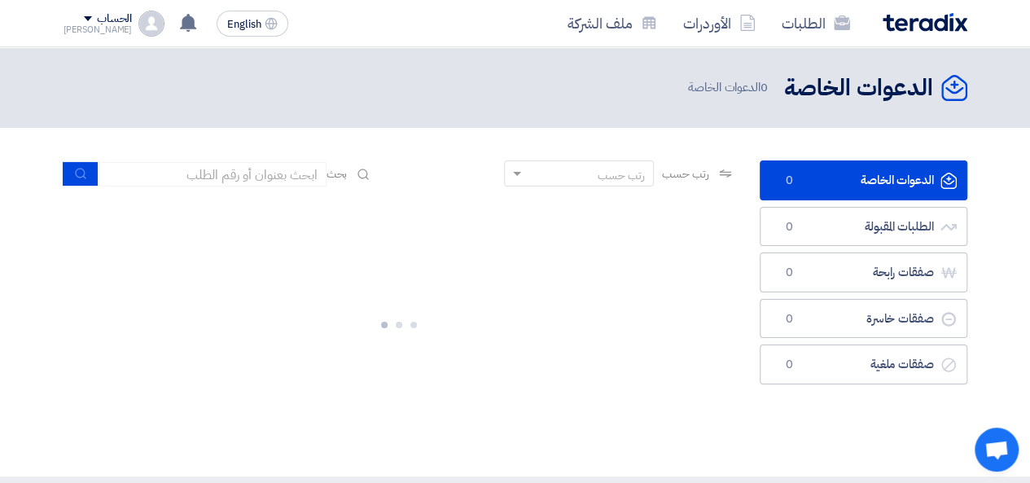
click at [210, 68] on header "الدعوات الخاصة الدعوات الخاصة 0 الدعوات الخاصة" at bounding box center [515, 87] width 1030 height 81
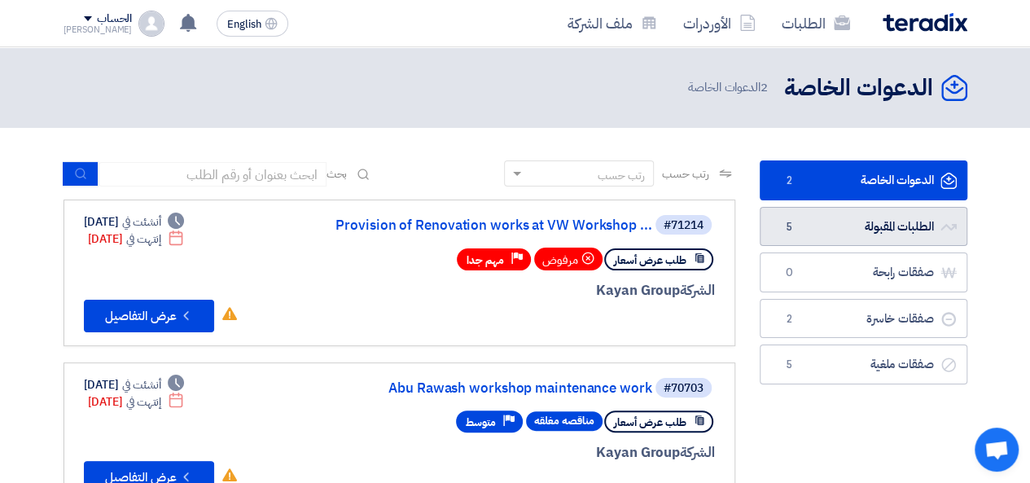
click at [901, 221] on link "الطلبات المقبولة الطلبات المقبولة 5" at bounding box center [863, 227] width 208 height 40
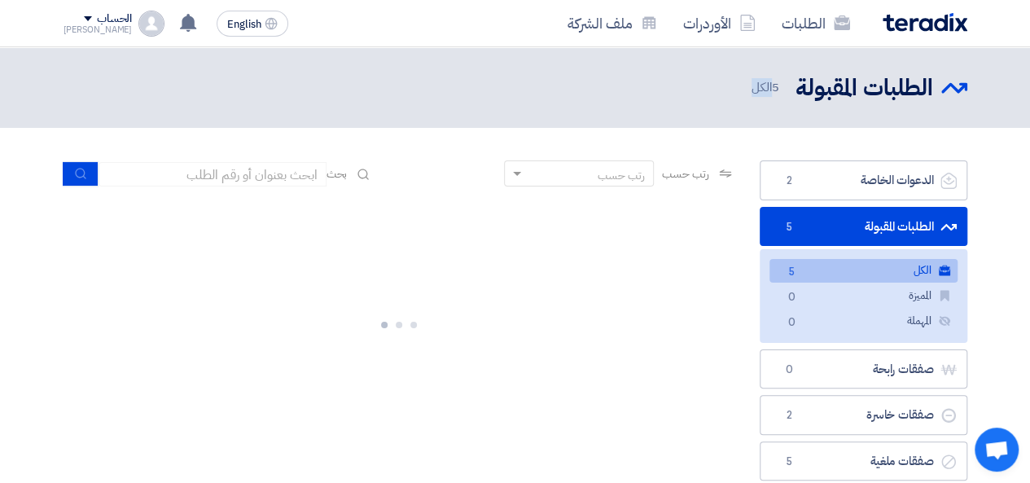
click at [901, 221] on link "الطلبات المقبولة الطلبات المقبولة 5" at bounding box center [863, 227] width 208 height 40
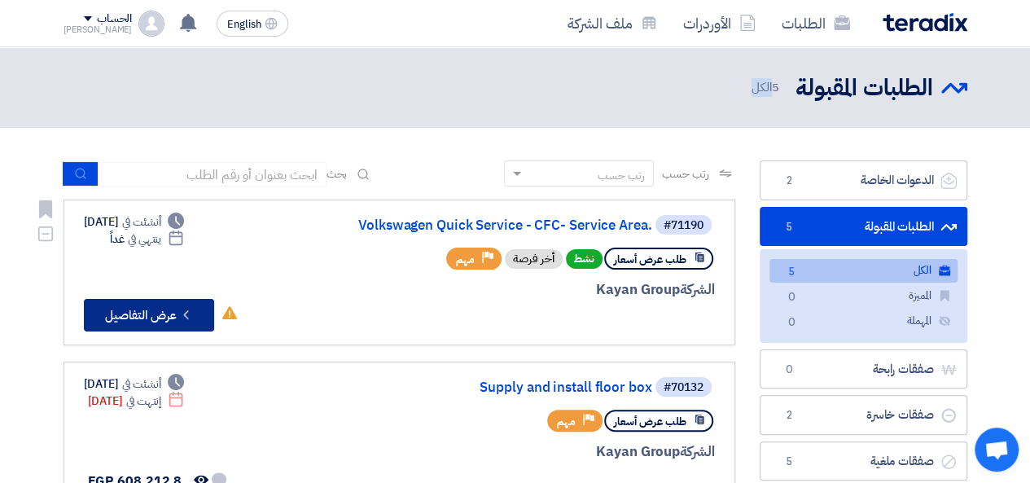
click at [141, 322] on button "Check details عرض التفاصيل" at bounding box center [149, 315] width 130 height 33
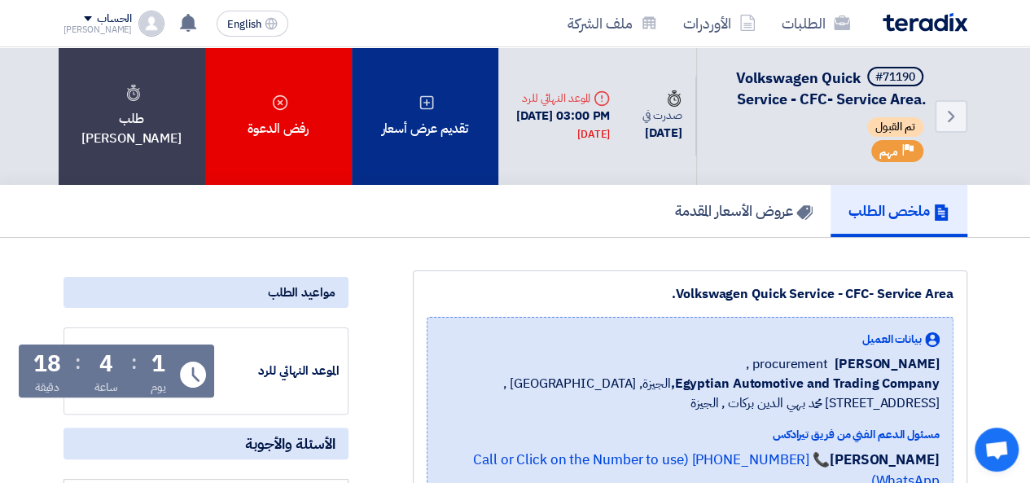
click at [442, 131] on div "تقديم عرض أسعار" at bounding box center [425, 116] width 147 height 138
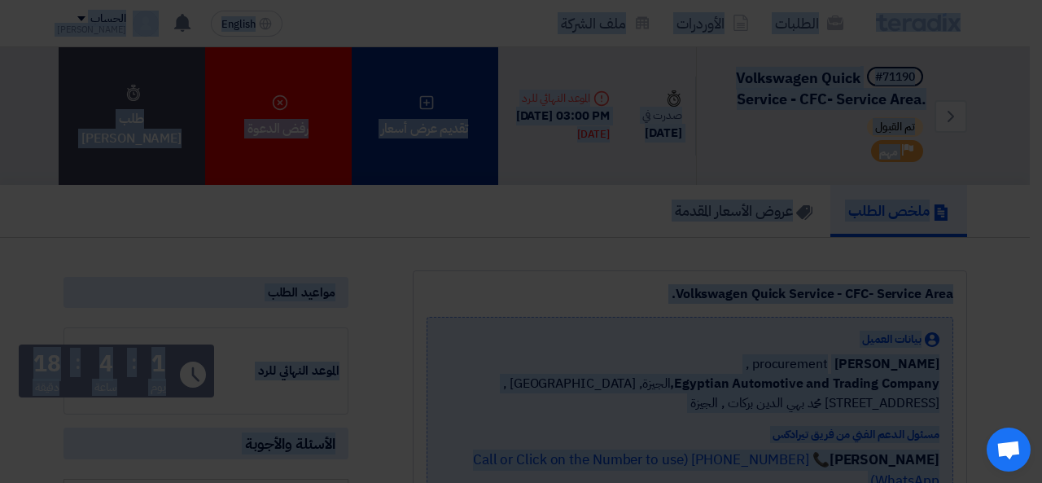
click at [442, 131] on div "أبدأ في تقديم عرض أسعار جديد تقديم عرض أسعار جديد من البداية" at bounding box center [521, 152] width 856 height 174
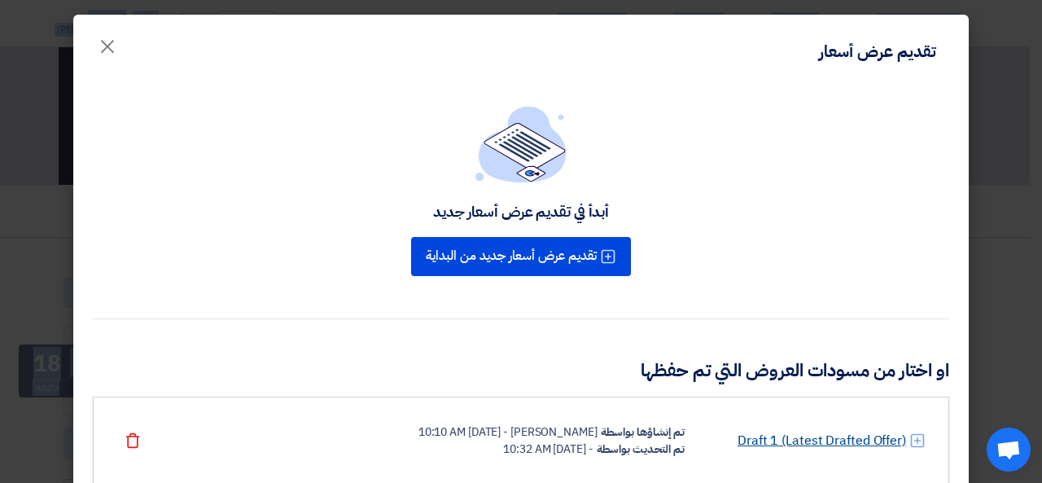
click at [810, 437] on link "Draft 1 (Latest Drafted Offer)" at bounding box center [821, 441] width 168 height 20
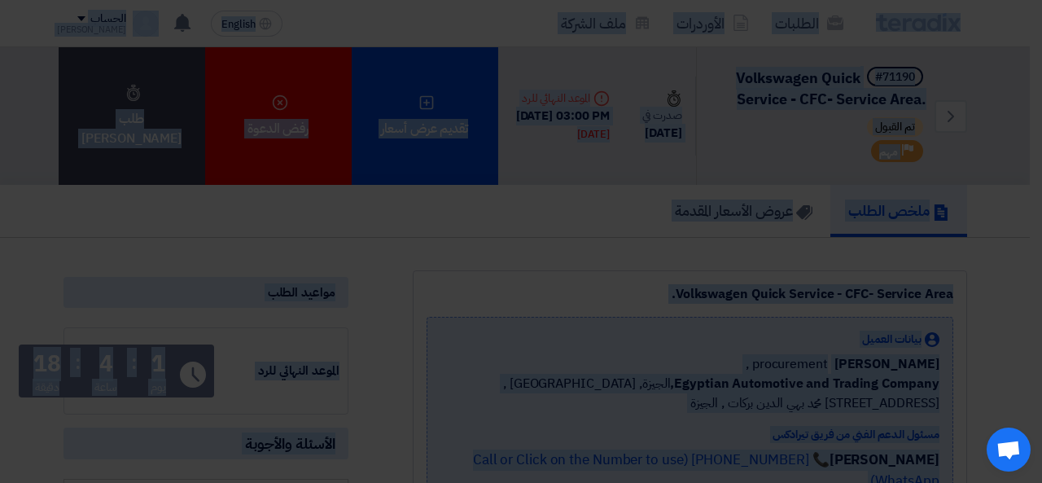
click at [810, 437] on div "Draft 1 (Latest Drafted Offer) تم إنشاؤها بواسطة محمد عبد الرازق - 8 Sep 2025, …" at bounding box center [521, 400] width 856 height 88
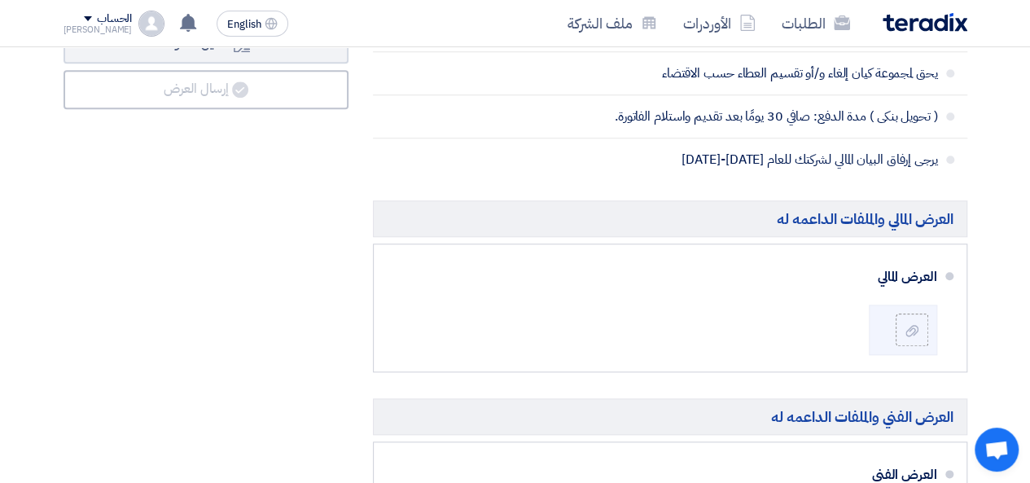
scroll to position [816, 0]
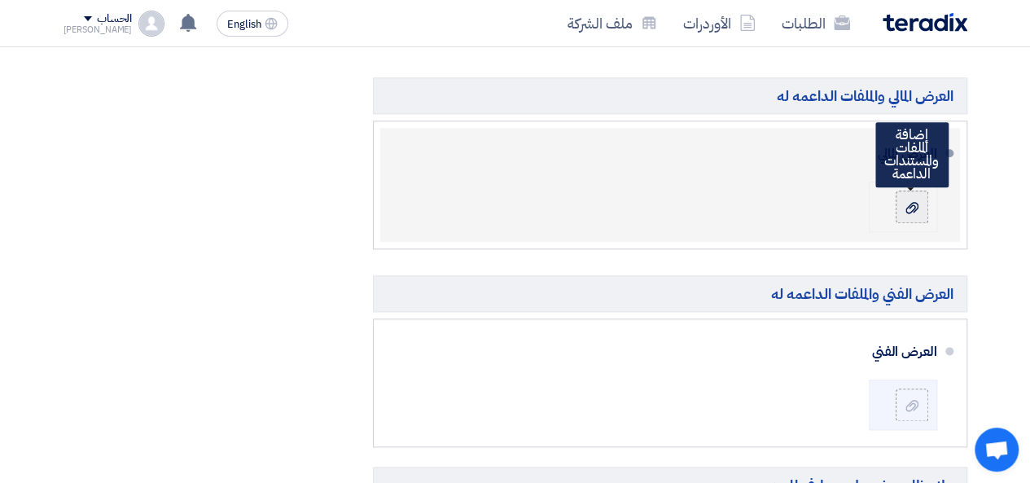
click at [910, 210] on div at bounding box center [912, 207] width 20 height 16
click at [0, 0] on input "file" at bounding box center [0, 0] width 0 height 0
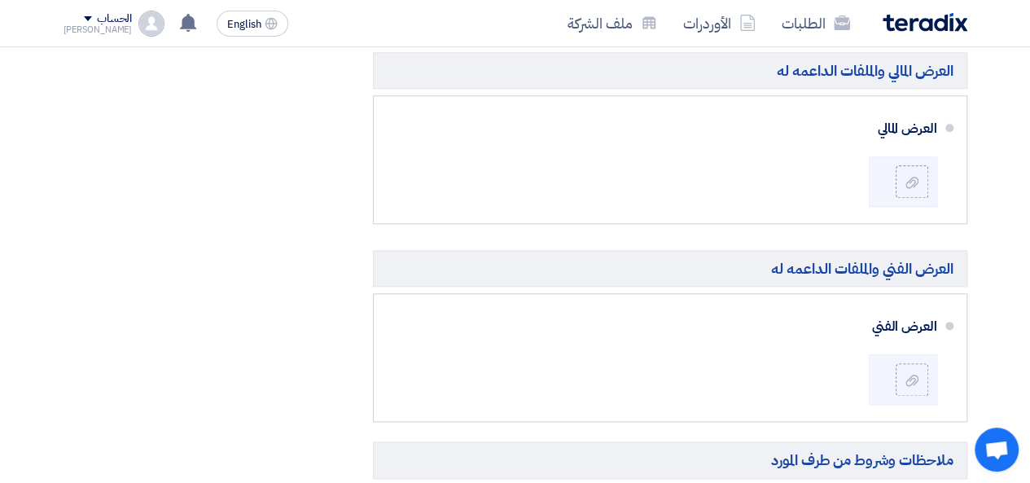
scroll to position [850, 0]
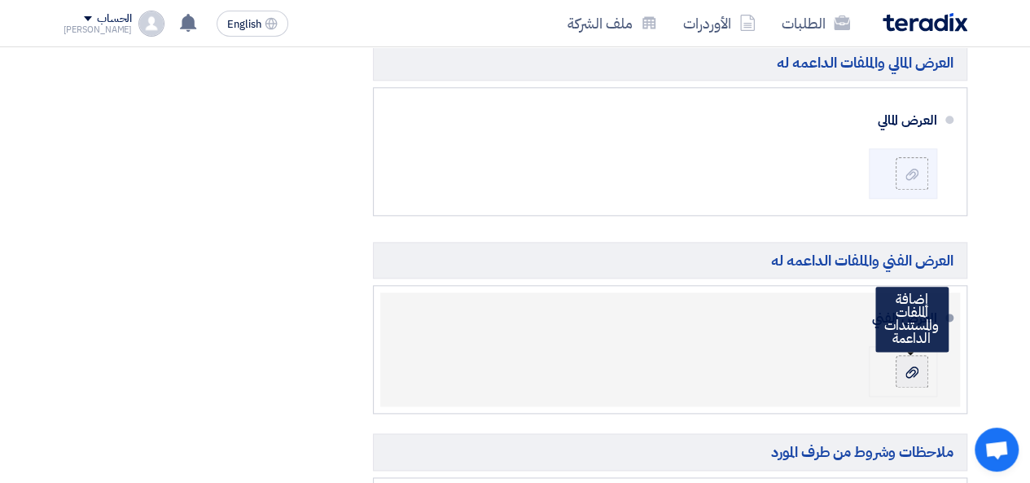
click at [905, 365] on icon at bounding box center [911, 371] width 13 height 13
click at [0, 0] on input "file" at bounding box center [0, 0] width 0 height 0
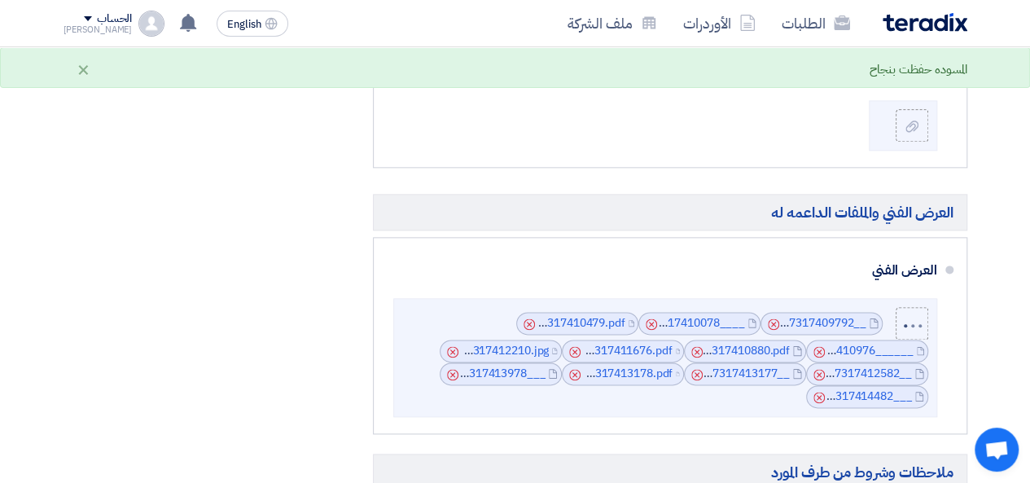
scroll to position [891, 0]
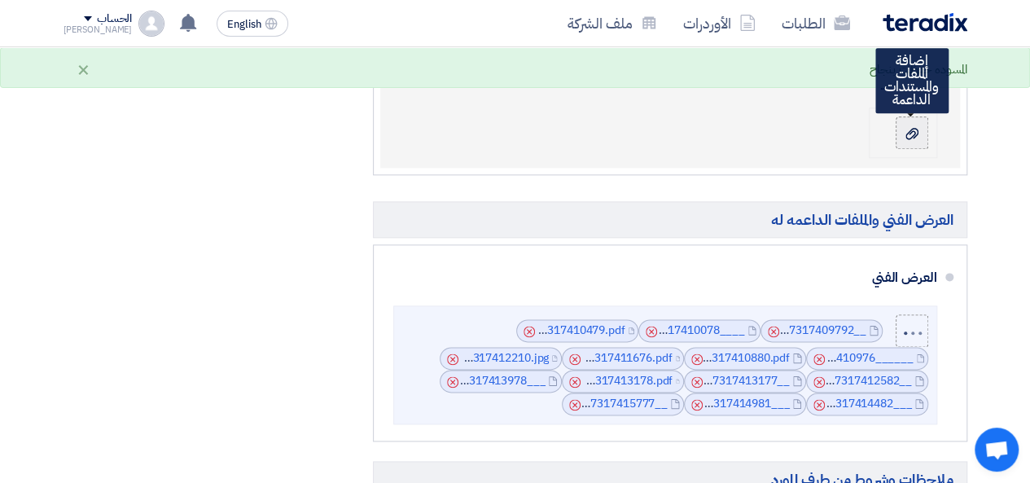
click at [915, 131] on use at bounding box center [911, 133] width 13 height 11
click at [0, 0] on input "file" at bounding box center [0, 0] width 0 height 0
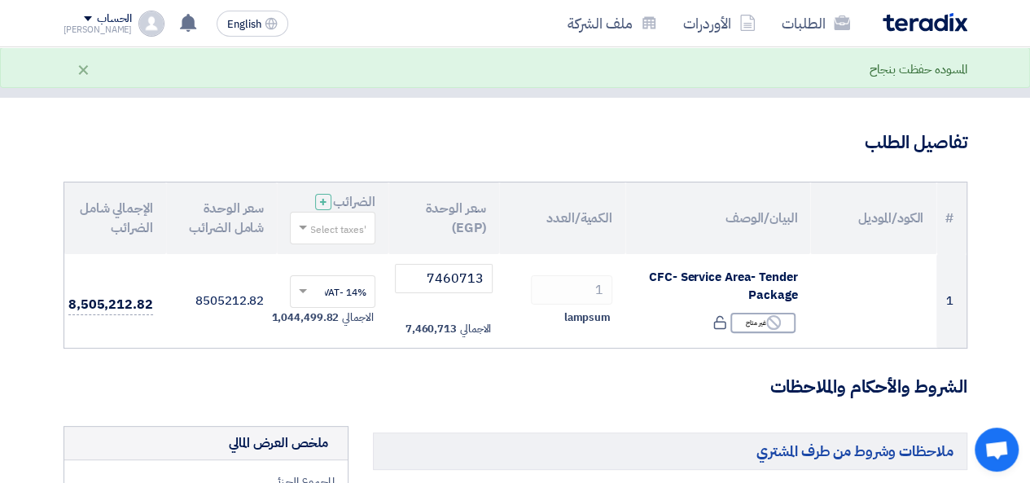
scroll to position [0, 0]
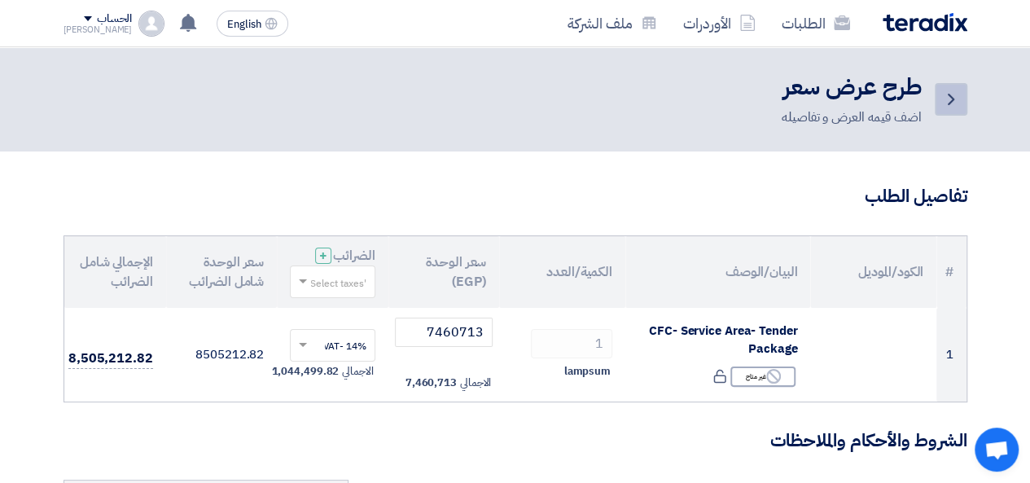
click at [954, 105] on icon "Back" at bounding box center [951, 100] width 20 height 20
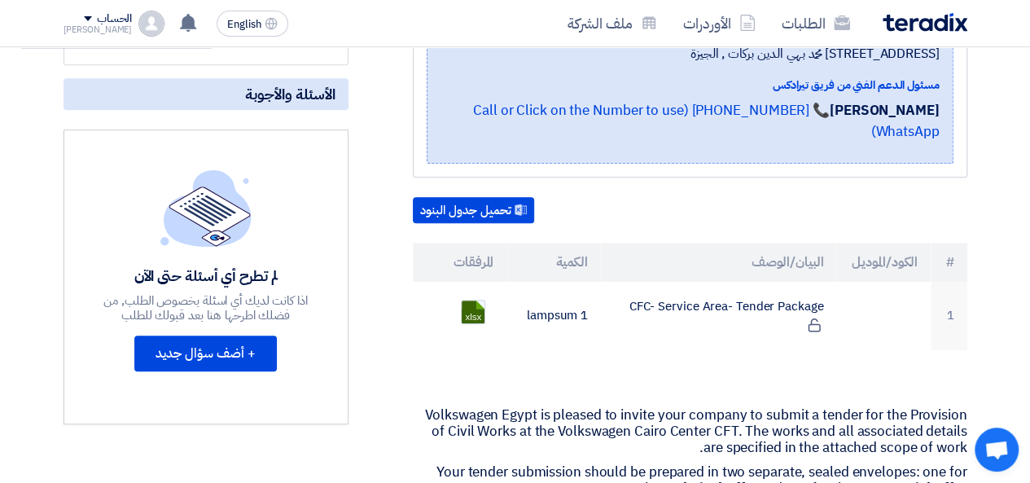
scroll to position [357, 0]
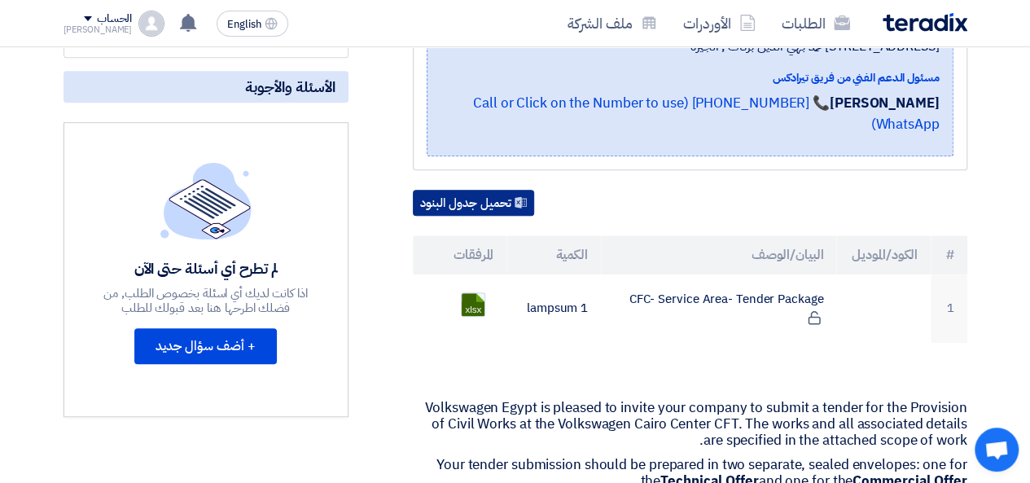
click at [502, 199] on button "تحميل جدول البنود" at bounding box center [473, 203] width 121 height 26
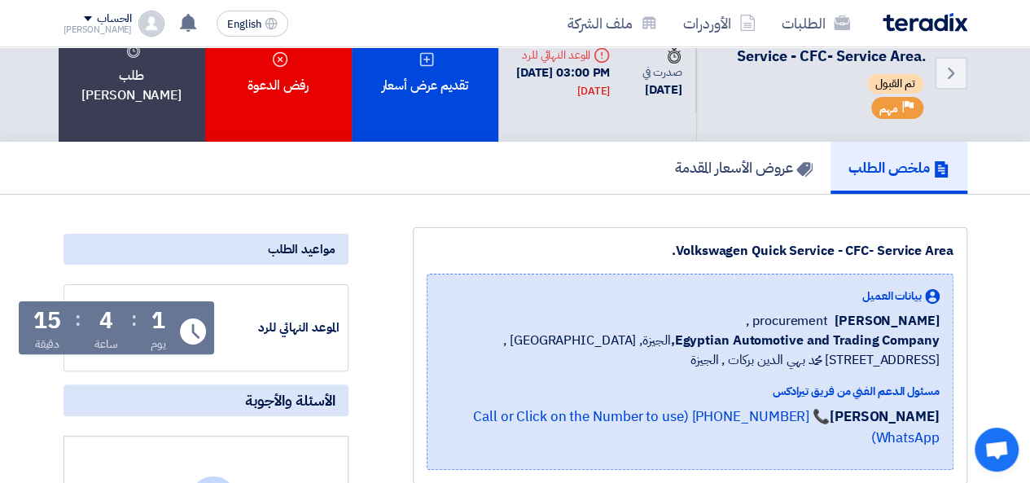
scroll to position [0, 0]
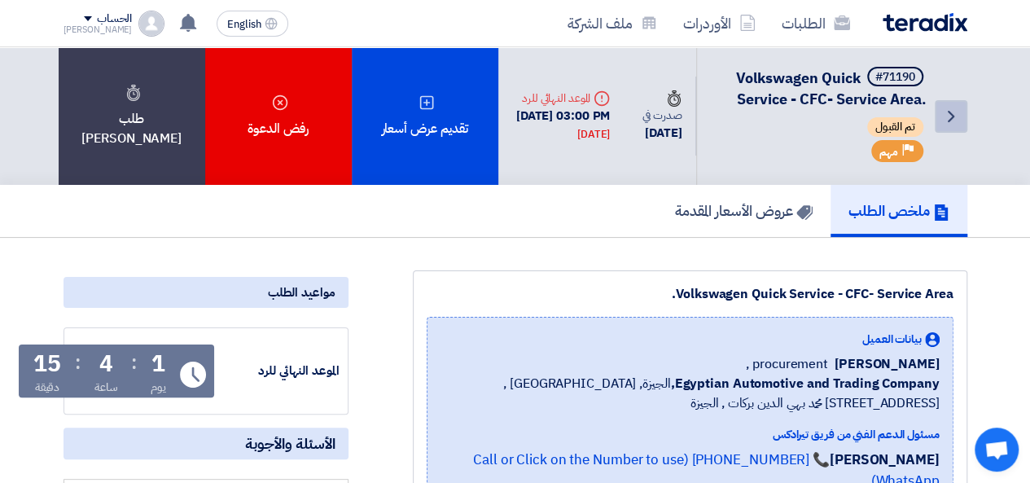
click at [944, 125] on icon "Back" at bounding box center [951, 117] width 20 height 20
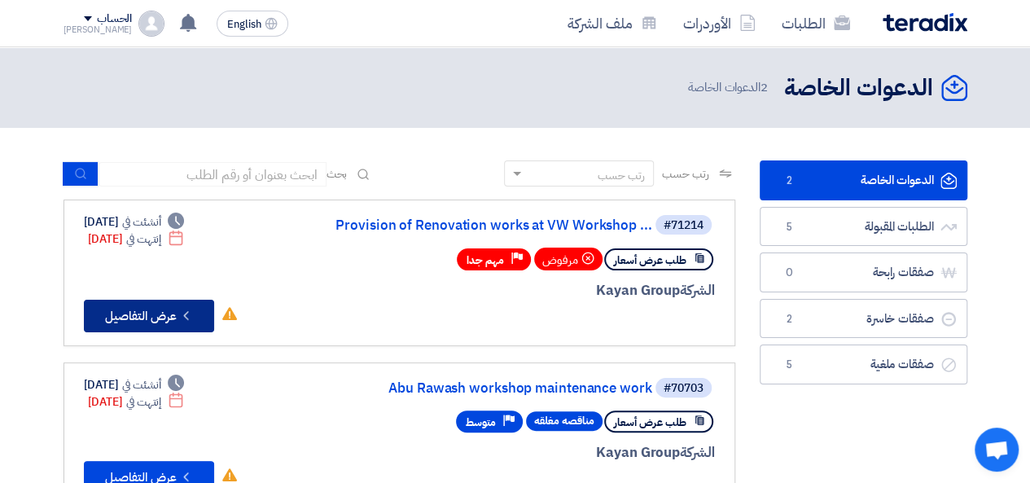
click at [152, 316] on button "Check details عرض التفاصيل" at bounding box center [149, 316] width 130 height 33
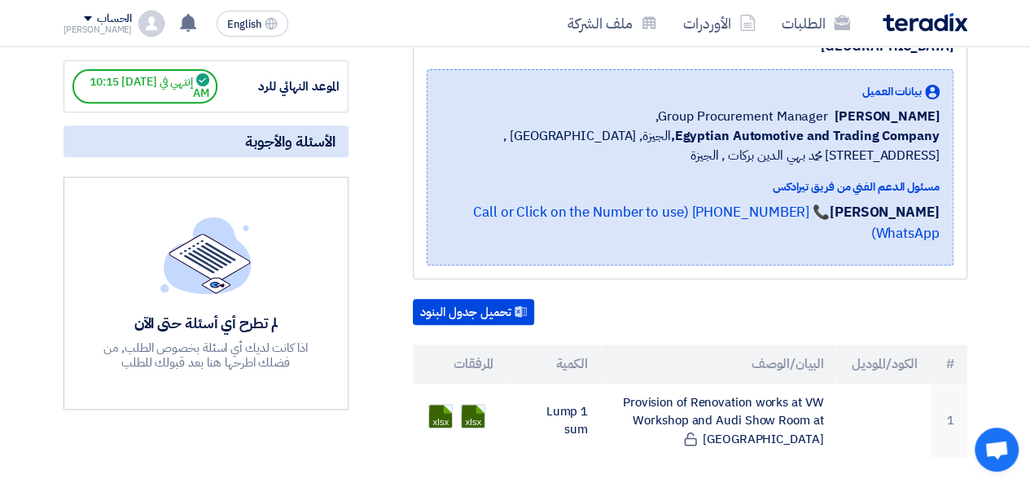
scroll to position [287, 0]
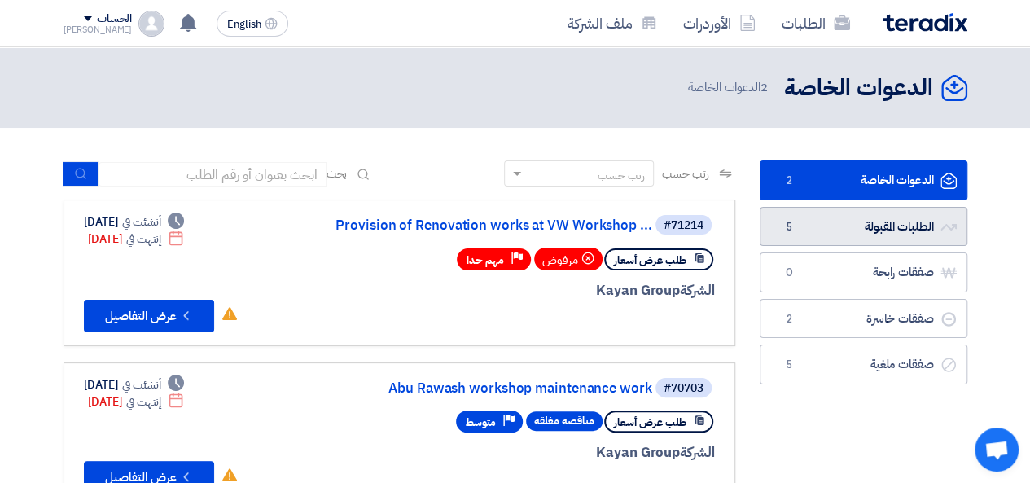
click at [840, 229] on link "الطلبات المقبولة الطلبات المقبولة 5" at bounding box center [863, 227] width 208 height 40
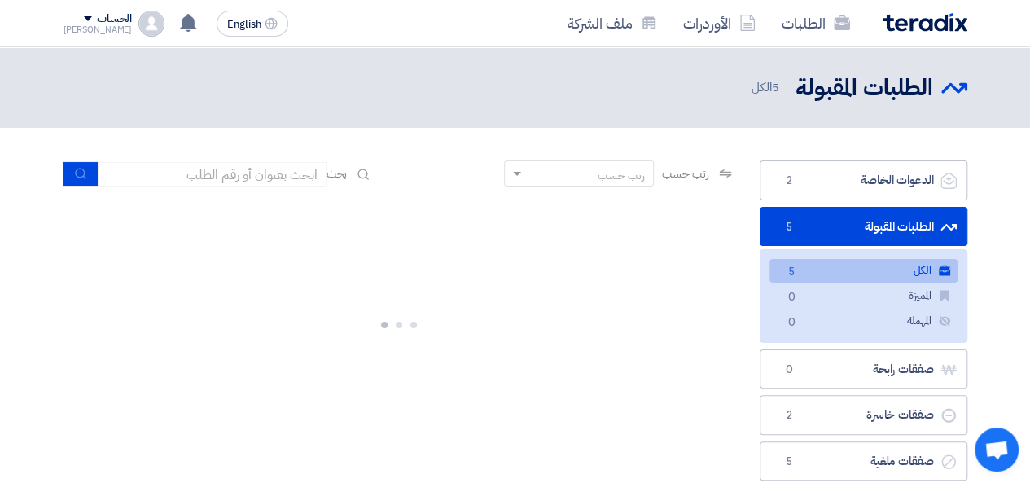
click at [840, 229] on link "الطلبات المقبولة الطلبات المقبولة 5" at bounding box center [863, 227] width 208 height 40
click at [825, 269] on link "الكل الكل 5" at bounding box center [863, 271] width 188 height 24
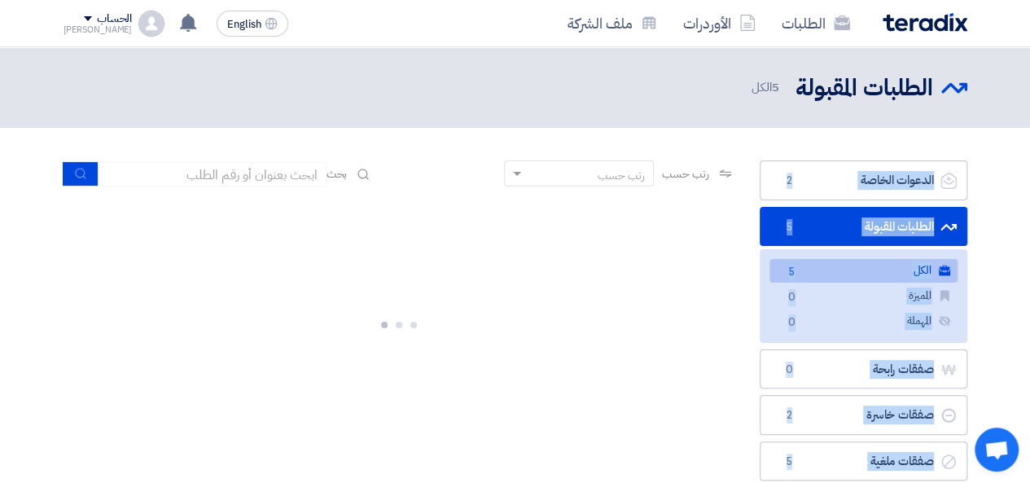
click at [825, 269] on link "الكل الكل 5" at bounding box center [863, 271] width 188 height 24
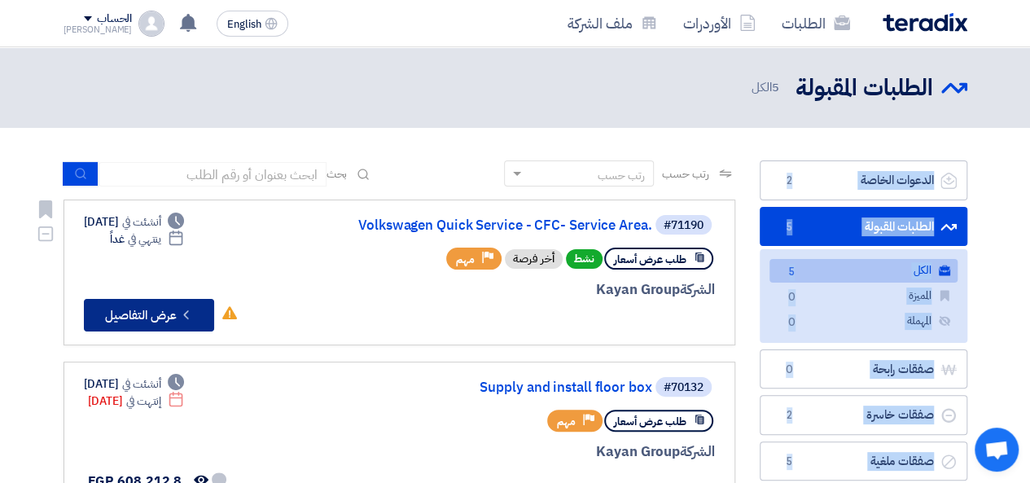
click at [180, 324] on button "Check details عرض التفاصيل" at bounding box center [149, 315] width 130 height 33
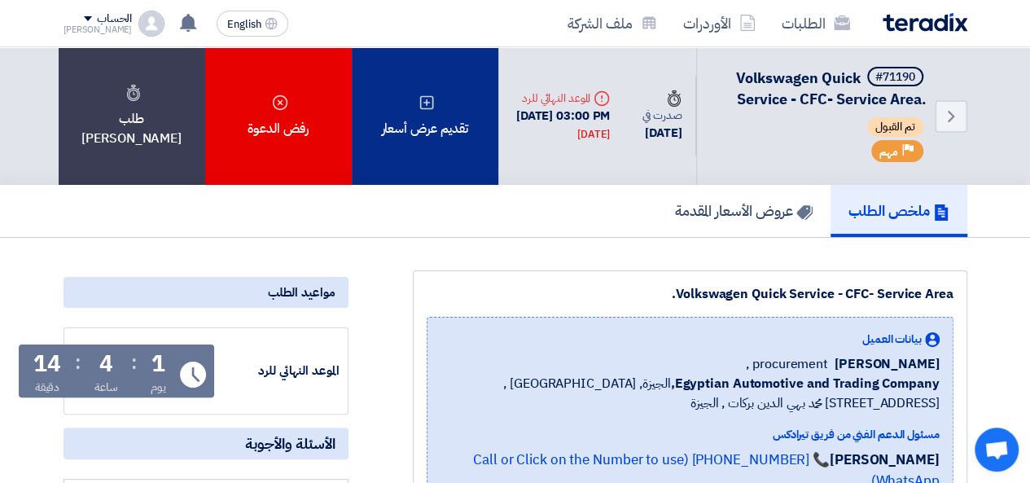
click at [422, 120] on div "تقديم عرض أسعار" at bounding box center [425, 116] width 147 height 138
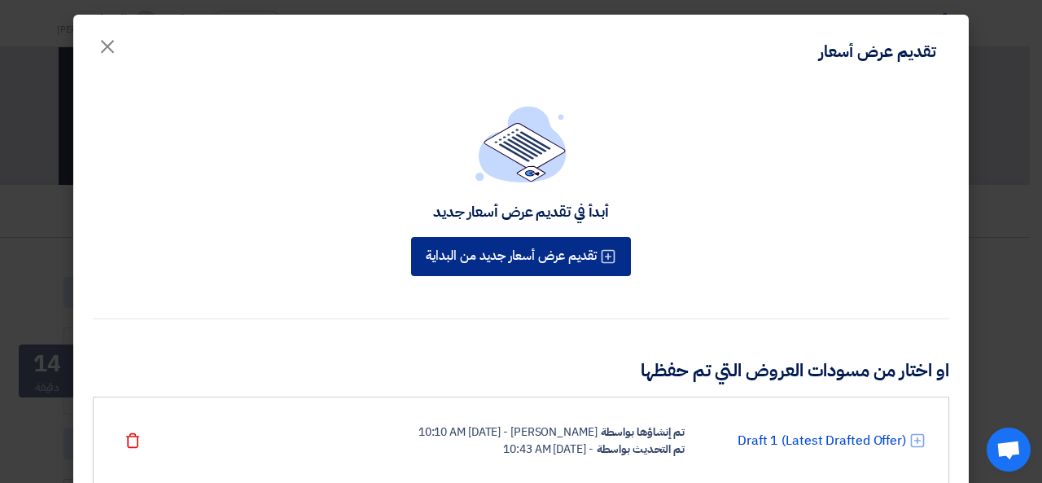
click at [558, 261] on button "تقديم عرض أسعار جديد من البداية" at bounding box center [521, 256] width 220 height 39
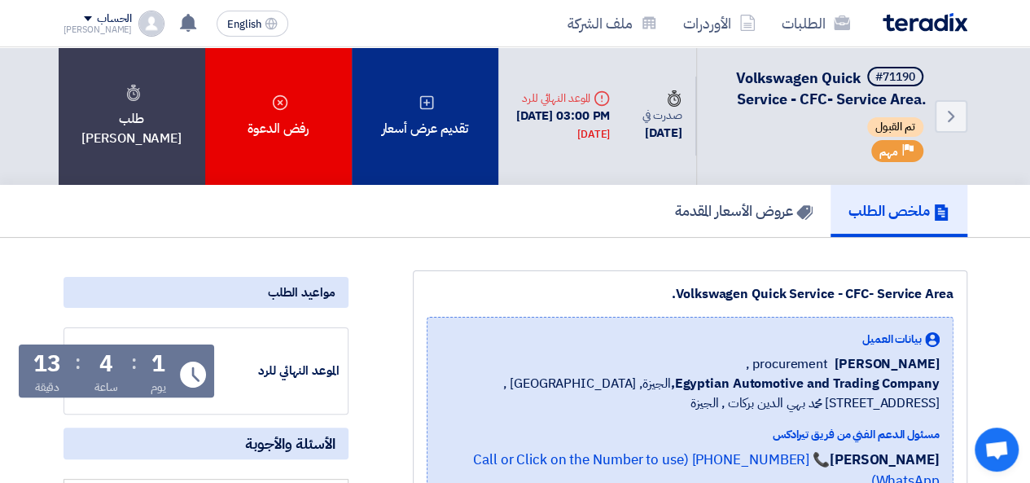
click at [433, 130] on div "تقديم عرض أسعار" at bounding box center [425, 116] width 147 height 138
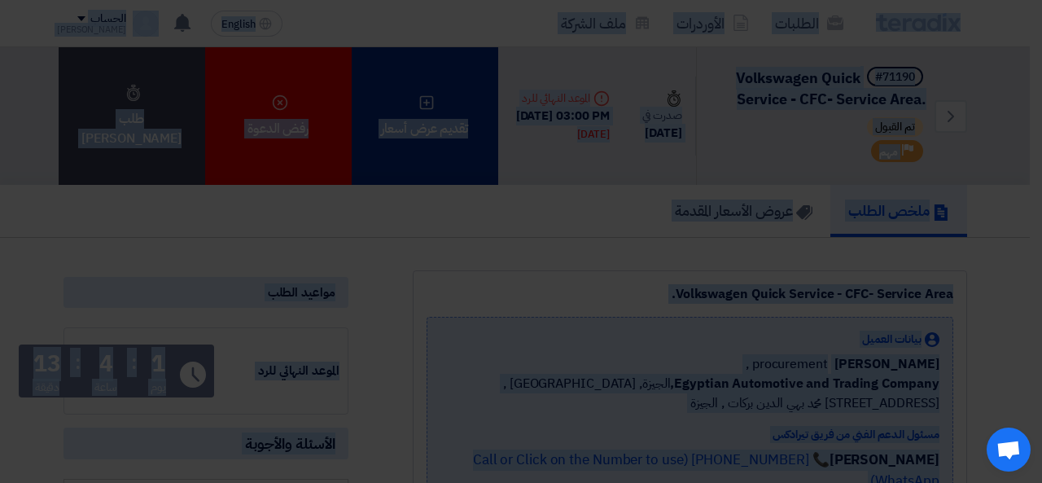
click at [433, 130] on div "أبدأ في تقديم عرض أسعار جديد تقديم عرض أسعار جديد من البداية" at bounding box center [521, 152] width 856 height 174
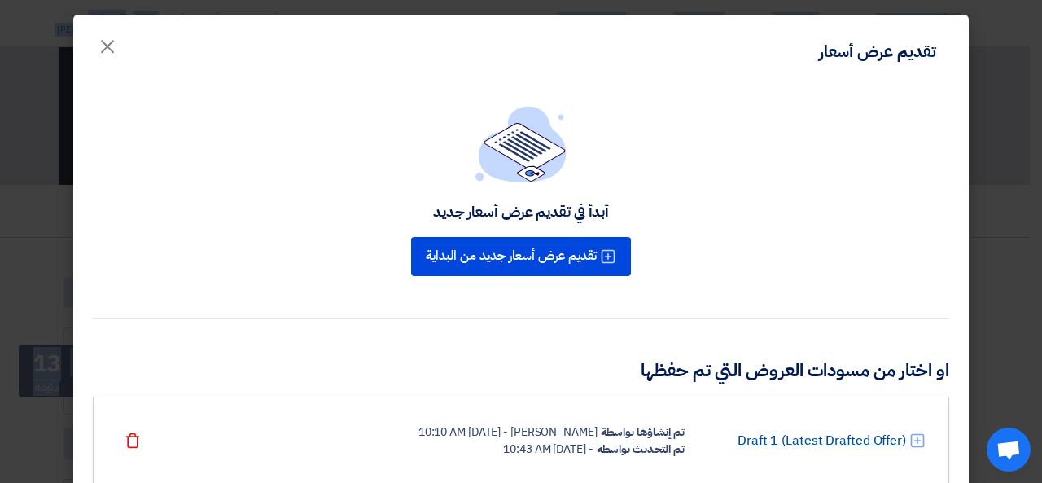
click at [806, 441] on link "Draft 1 (Latest Drafted Offer)" at bounding box center [821, 441] width 168 height 20
click at [806, 441] on div "Draft 1 (Latest Drafted Offer) تم إنشاؤها بواسطة محمد عبد الرازق - 8 Sep 2025, …" at bounding box center [521, 440] width 856 height 88
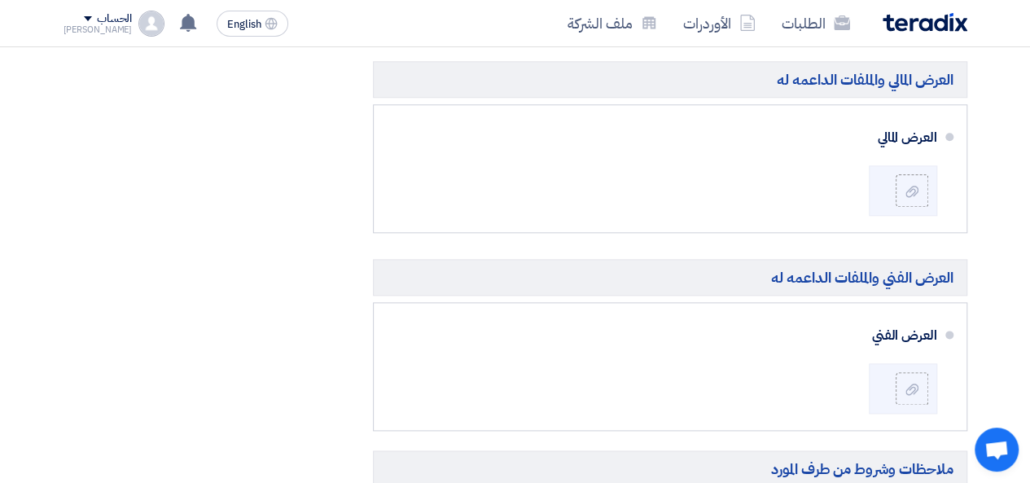
scroll to position [830, 0]
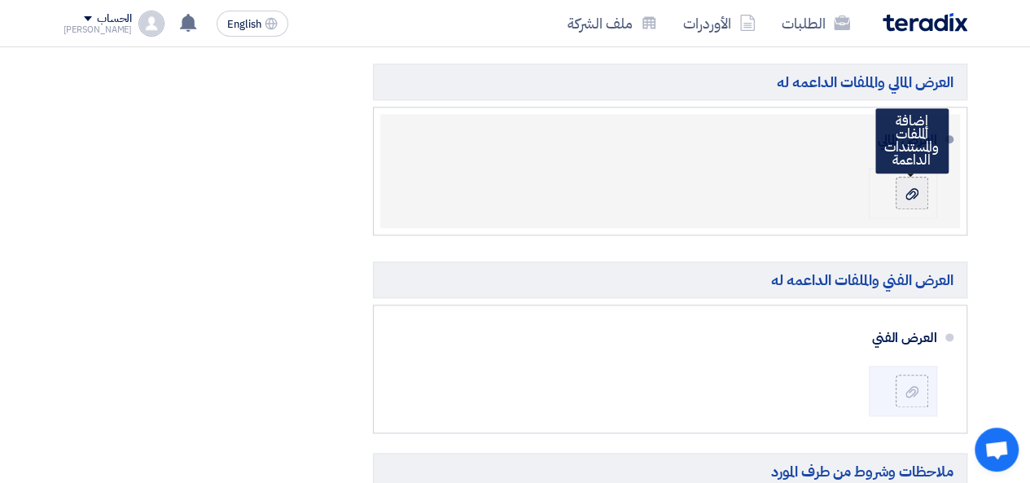
click at [921, 191] on label at bounding box center [911, 193] width 33 height 33
click at [0, 0] on input "file" at bounding box center [0, 0] width 0 height 0
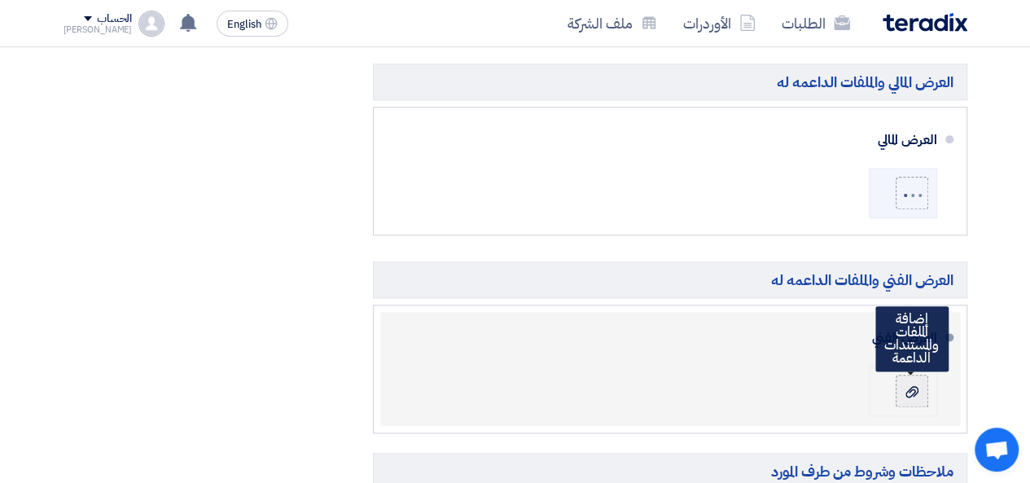
click at [911, 395] on label at bounding box center [911, 390] width 33 height 33
click at [0, 0] on input "file" at bounding box center [0, 0] width 0 height 0
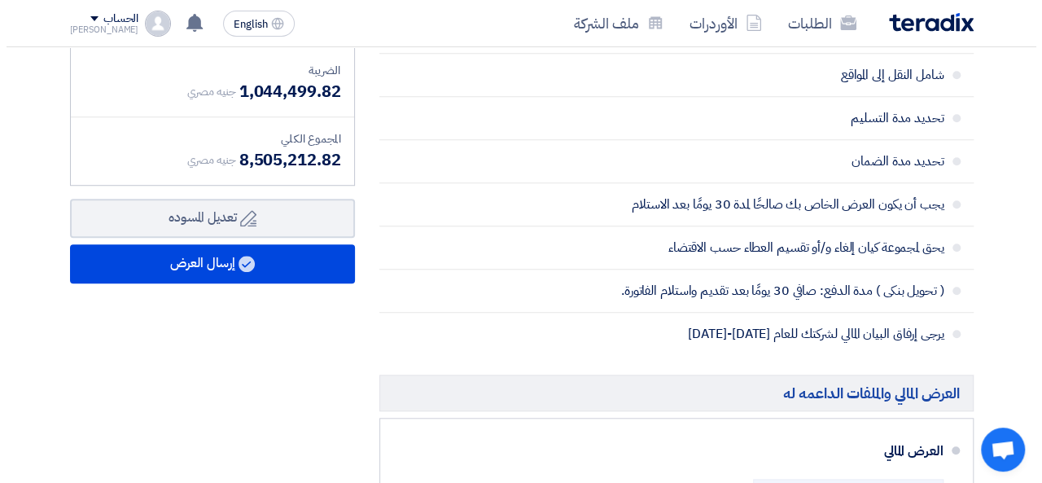
scroll to position [619, 0]
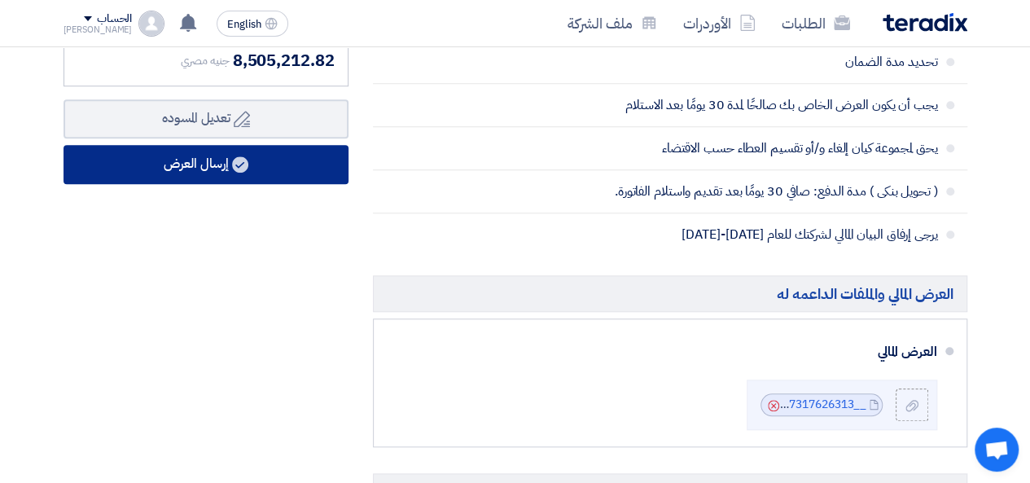
click at [217, 172] on button "إرسال العرض" at bounding box center [205, 164] width 285 height 39
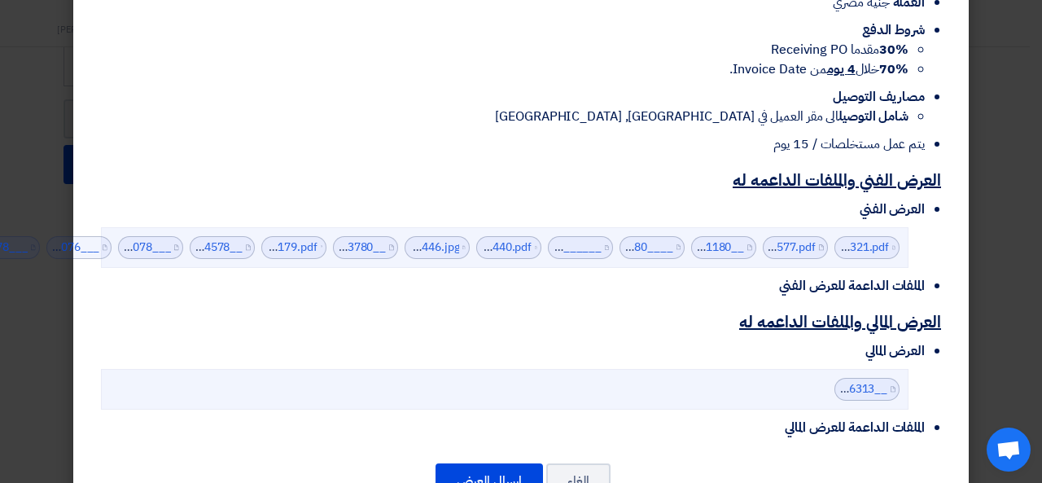
scroll to position [738, 0]
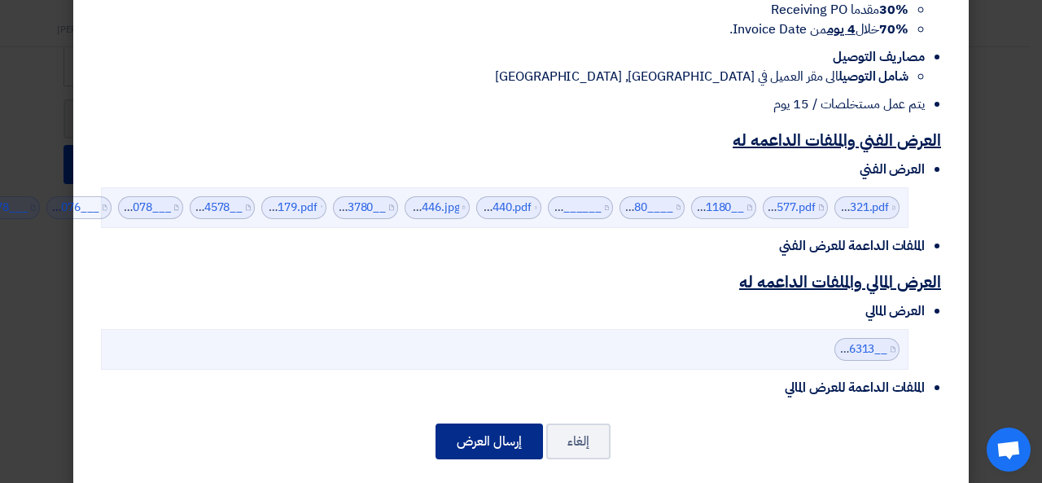
click at [490, 423] on button "إرسال العرض" at bounding box center [488, 441] width 107 height 36
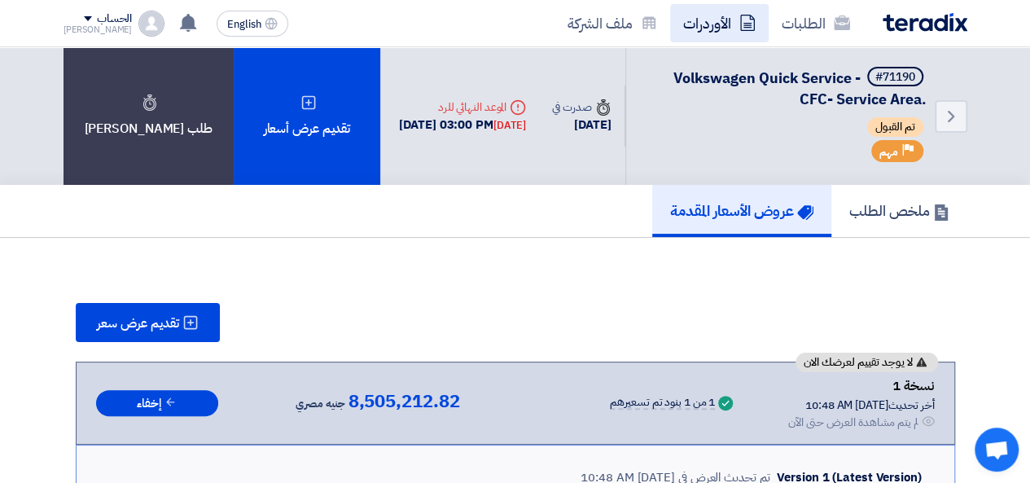
click at [734, 25] on link "الأوردرات" at bounding box center [719, 23] width 98 height 38
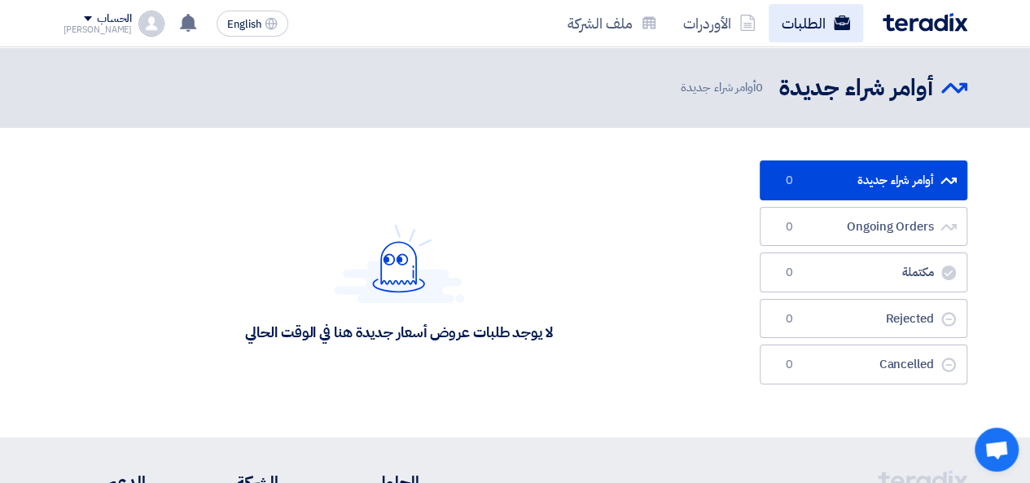
click at [780, 17] on link "الطلبات" at bounding box center [815, 23] width 94 height 38
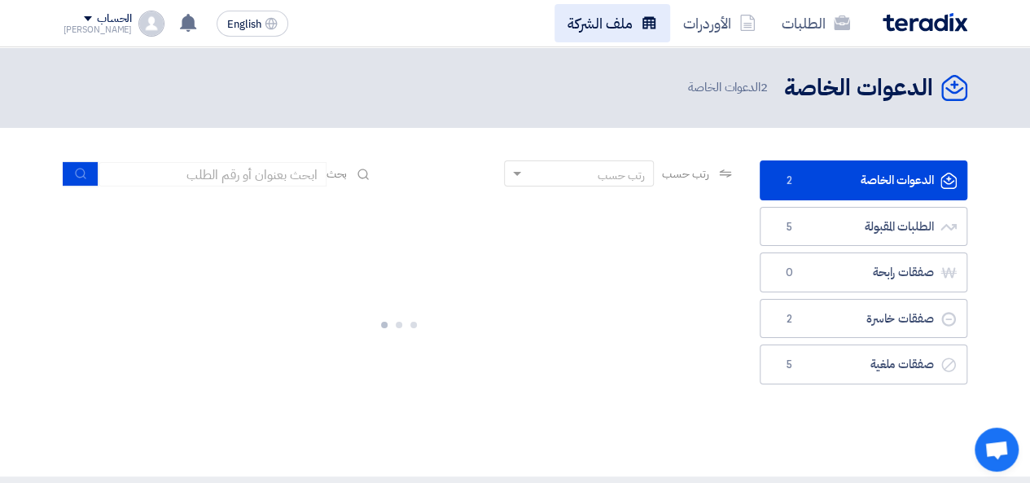
click at [607, 22] on link "ملف الشركة" at bounding box center [612, 23] width 116 height 38
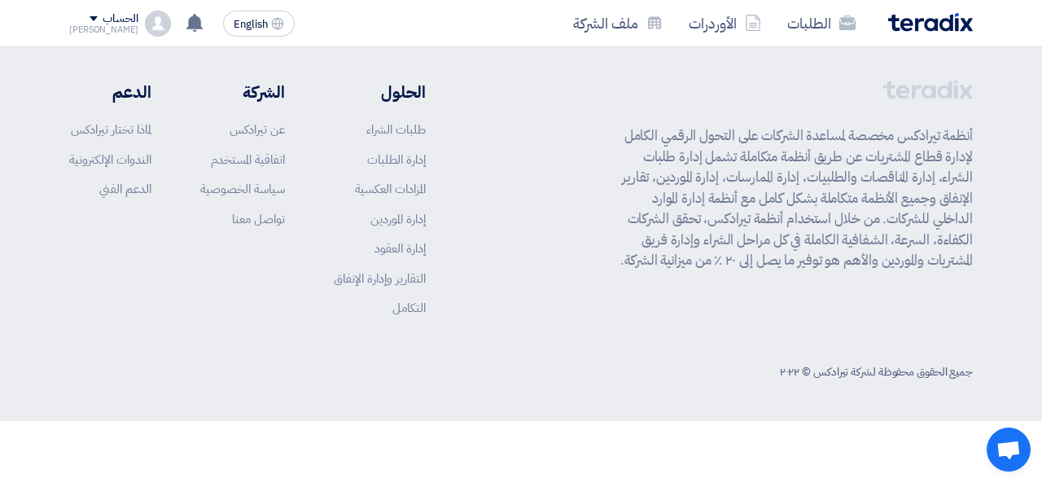
click at [111, 17] on div "الحساب" at bounding box center [120, 19] width 35 height 14
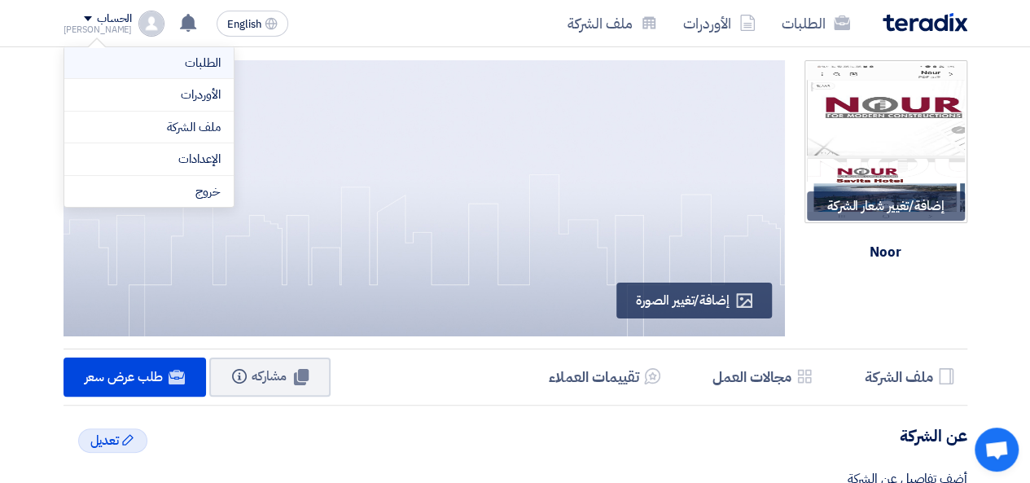
click at [204, 61] on link "الطلبات" at bounding box center [148, 63] width 143 height 19
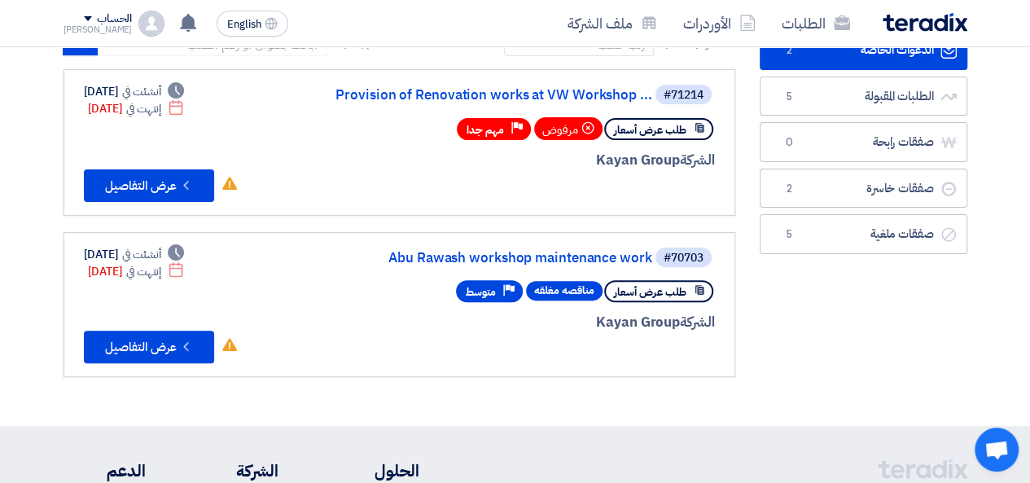
scroll to position [163, 0]
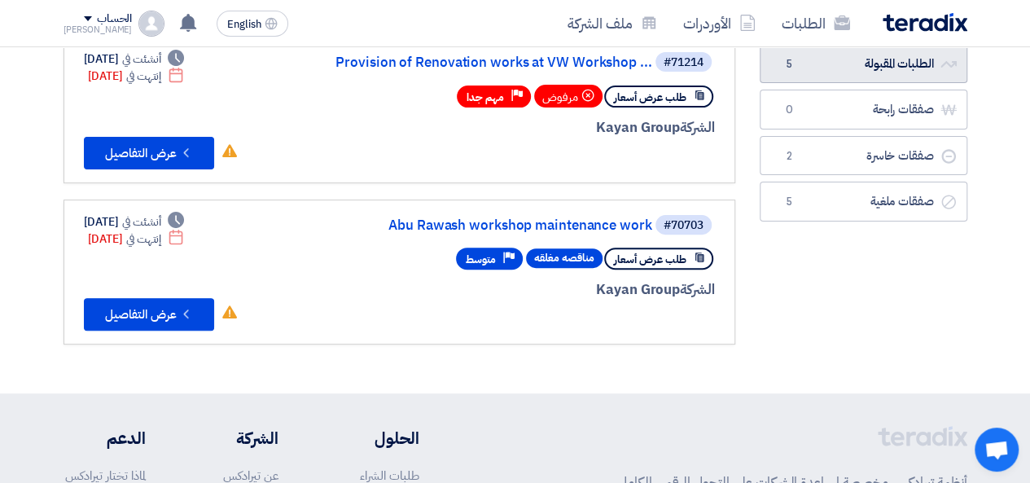
click at [864, 60] on link "الطلبات المقبولة الطلبات المقبولة 5" at bounding box center [863, 64] width 208 height 40
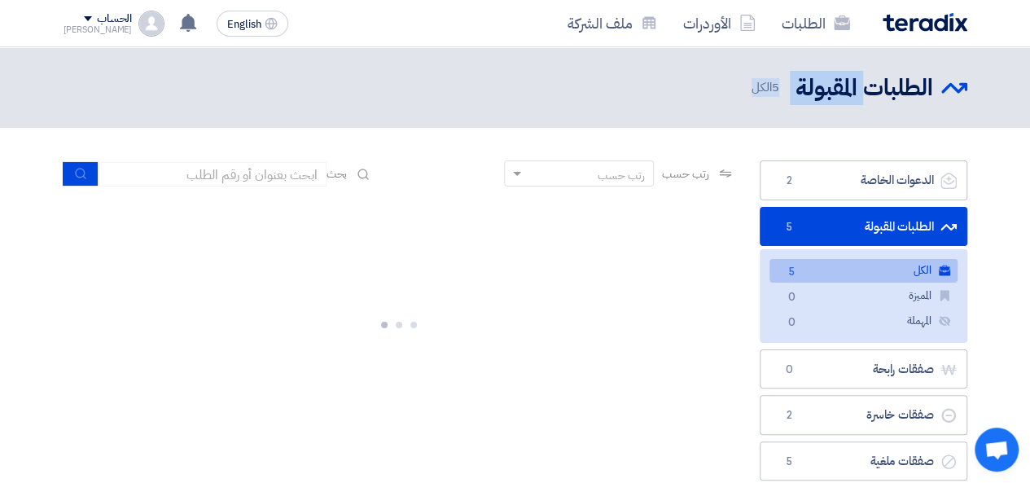
click at [864, 60] on header "الطلبات المقبولة الطلبات المقبولة 5 الكل" at bounding box center [515, 87] width 1030 height 81
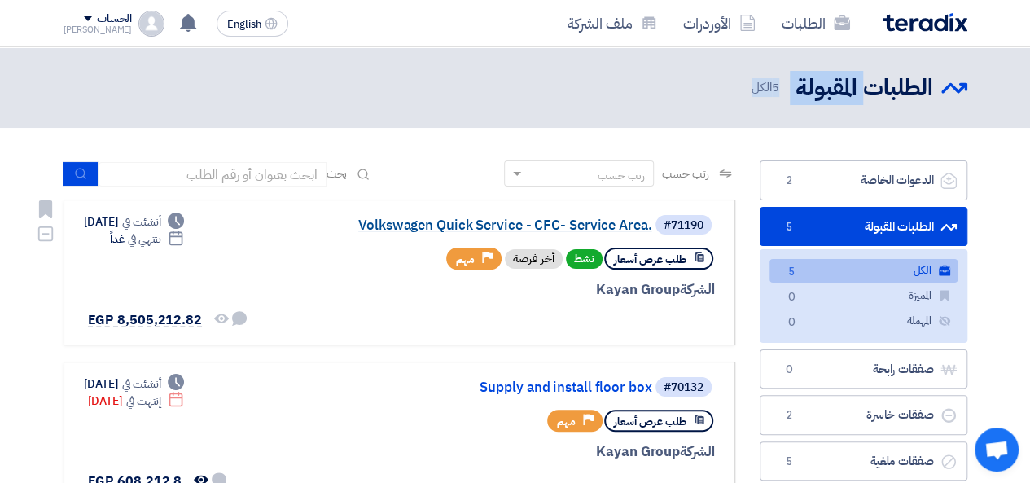
click at [536, 225] on link "Volkswagen Quick Service - CFC- Service Area." at bounding box center [489, 225] width 326 height 15
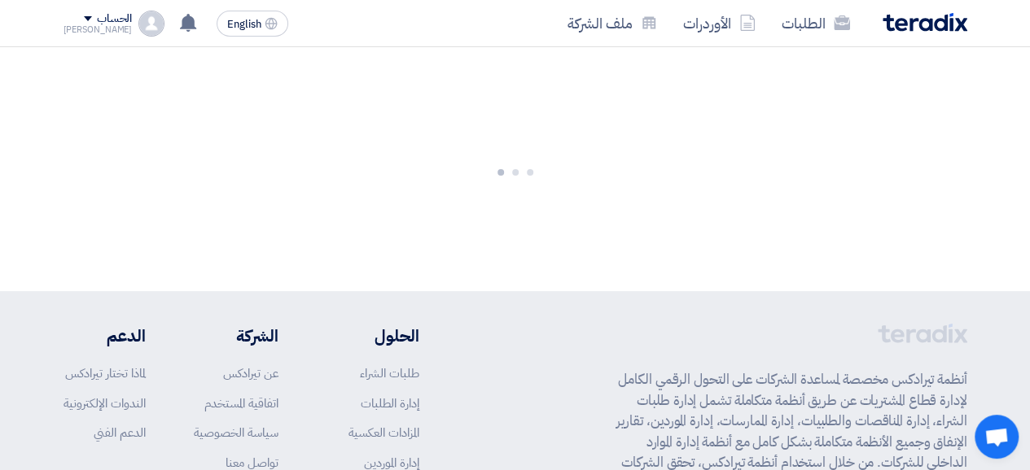
click at [536, 225] on div at bounding box center [515, 169] width 1030 height 244
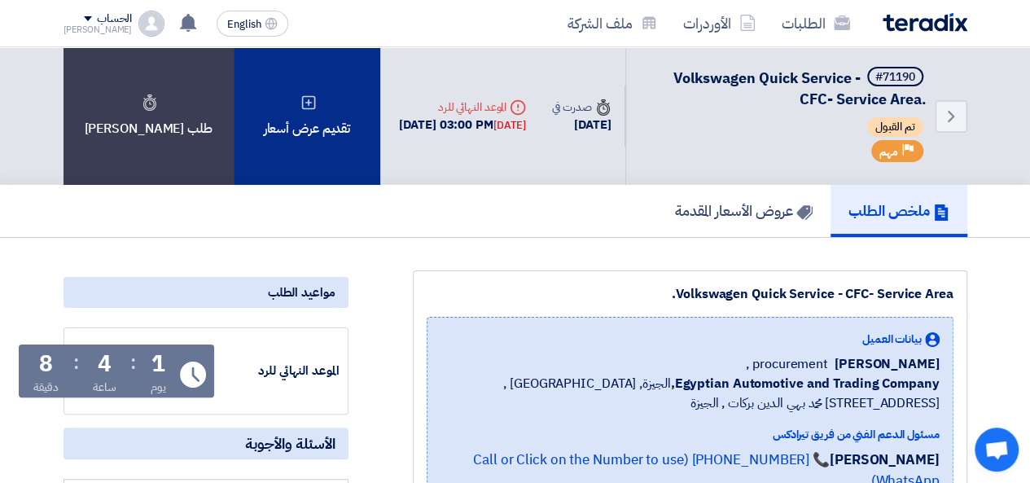
click at [238, 90] on div "تقديم عرض أسعار" at bounding box center [307, 116] width 147 height 138
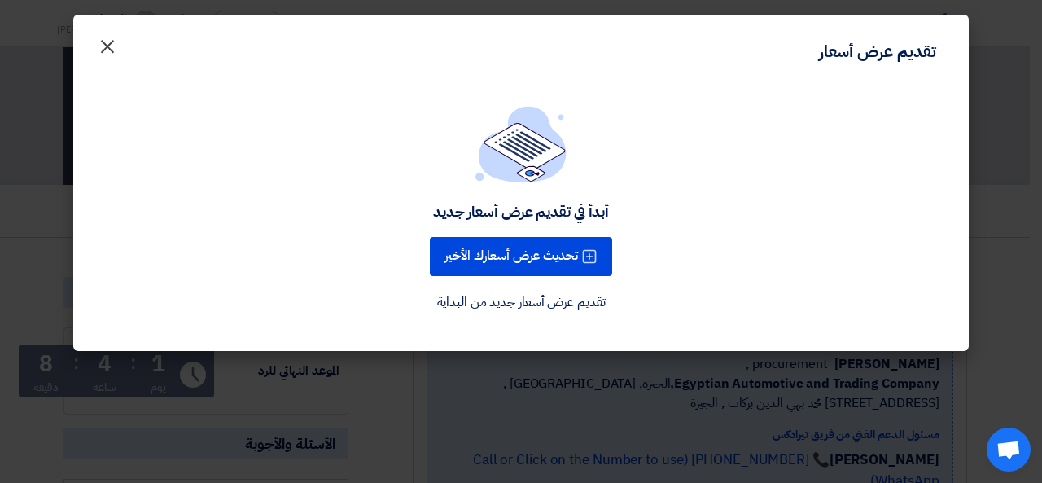
click at [109, 45] on span "×" at bounding box center [108, 45] width 20 height 49
